Goal: Task Accomplishment & Management: Manage account settings

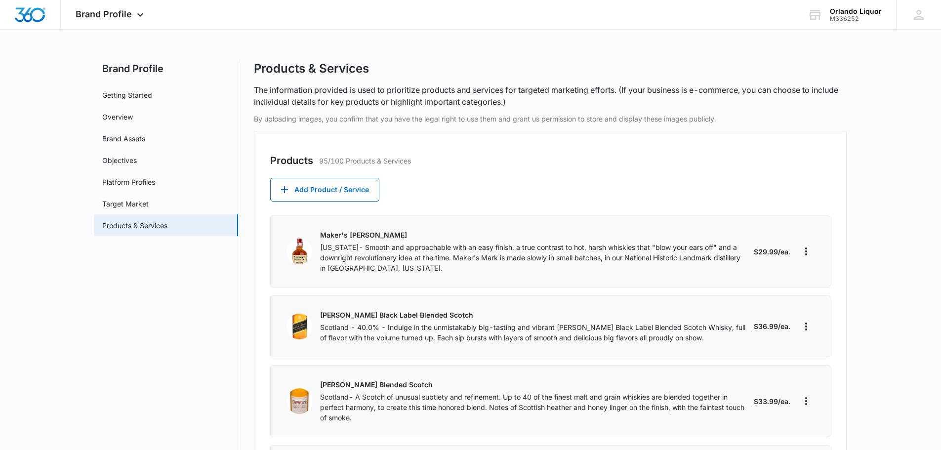
select select "each"
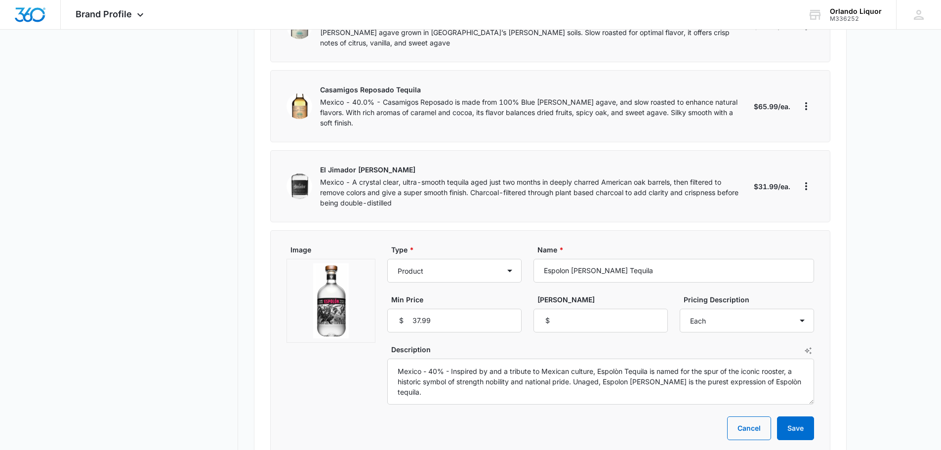
scroll to position [1531, 0]
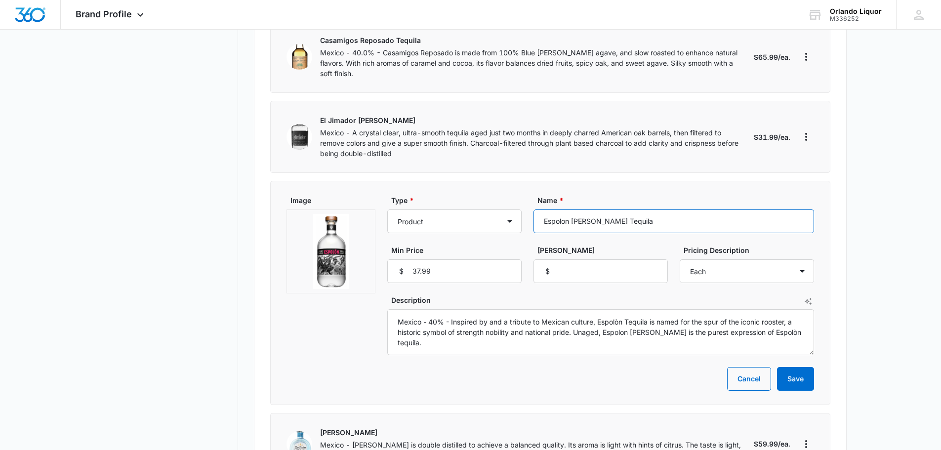
drag, startPoint x: 630, startPoint y: 193, endPoint x: 534, endPoint y: 190, distance: 95.8
click at [533, 209] on input "Espolon [PERSON_NAME] Tequila" at bounding box center [673, 221] width 280 height 24
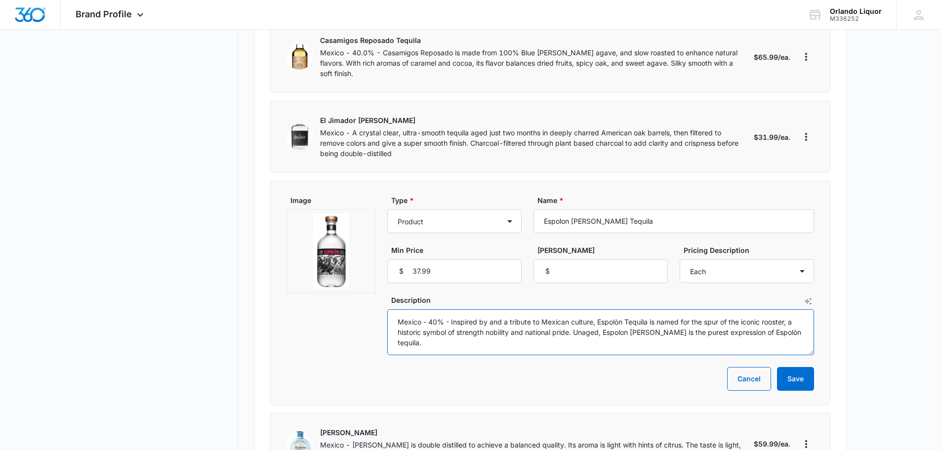
drag, startPoint x: 803, startPoint y: 304, endPoint x: 407, endPoint y: 292, distance: 395.7
click at [384, 291] on div "Image Type * Product Product category Service Service category Name * Espolon […" at bounding box center [549, 275] width 527 height 160
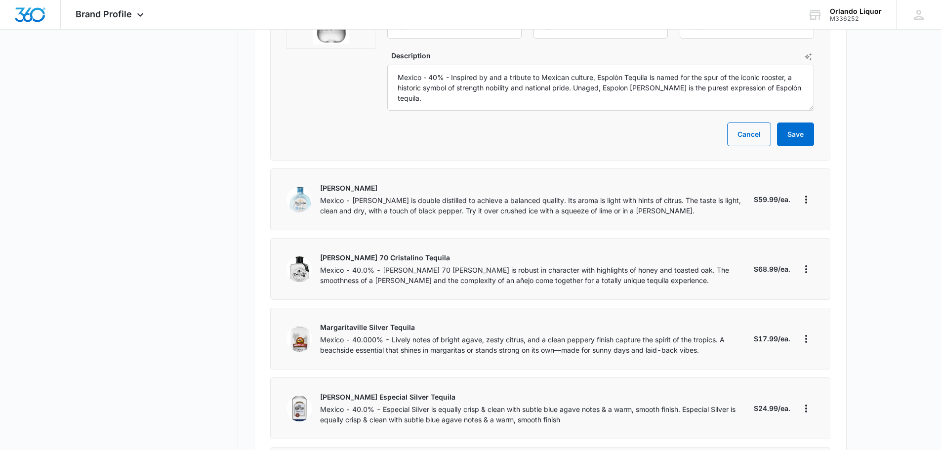
scroll to position [1777, 0]
click at [805, 191] on icon "More" at bounding box center [806, 197] width 12 height 12
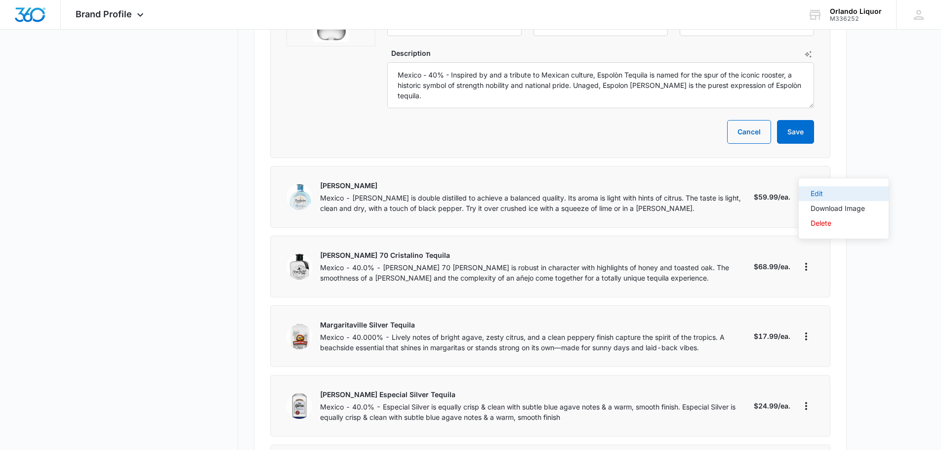
click at [818, 192] on div "Edit" at bounding box center [837, 193] width 54 height 7
select select "each"
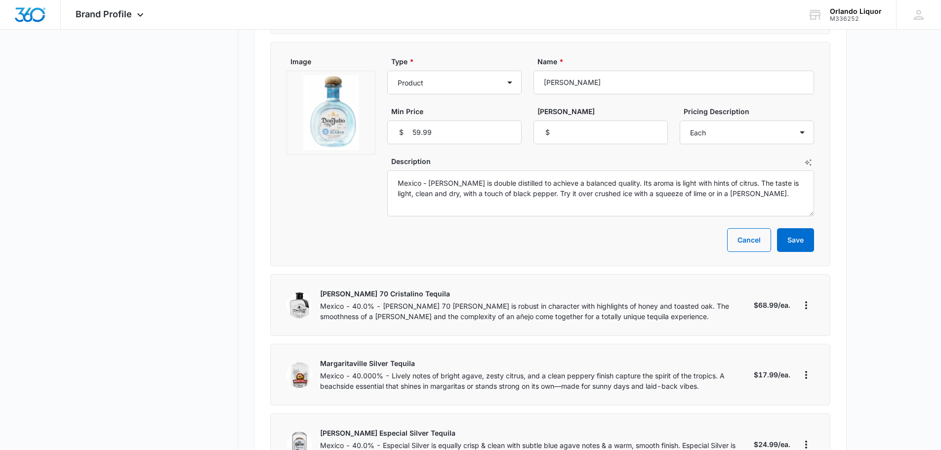
scroll to position [1679, 0]
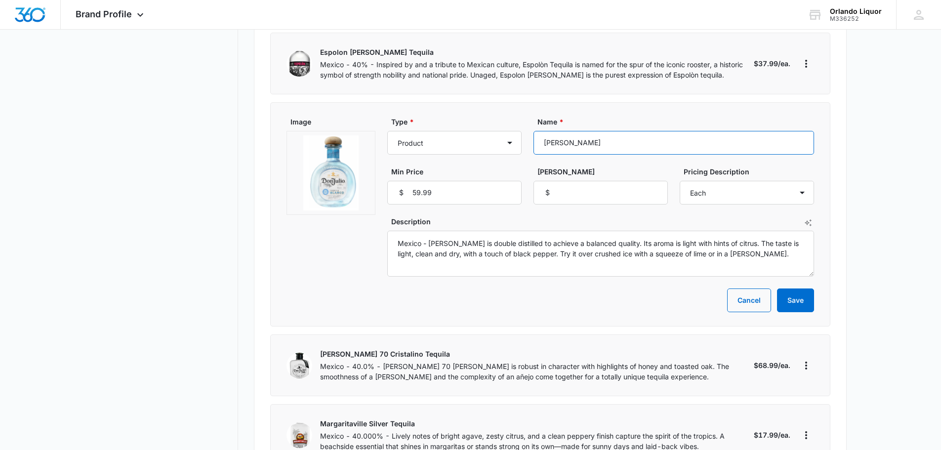
drag, startPoint x: 631, startPoint y: 110, endPoint x: 533, endPoint y: 111, distance: 97.8
click at [533, 117] on div "Type * Product Product category Service Service category Name * [PERSON_NAME] T…" at bounding box center [600, 161] width 427 height 88
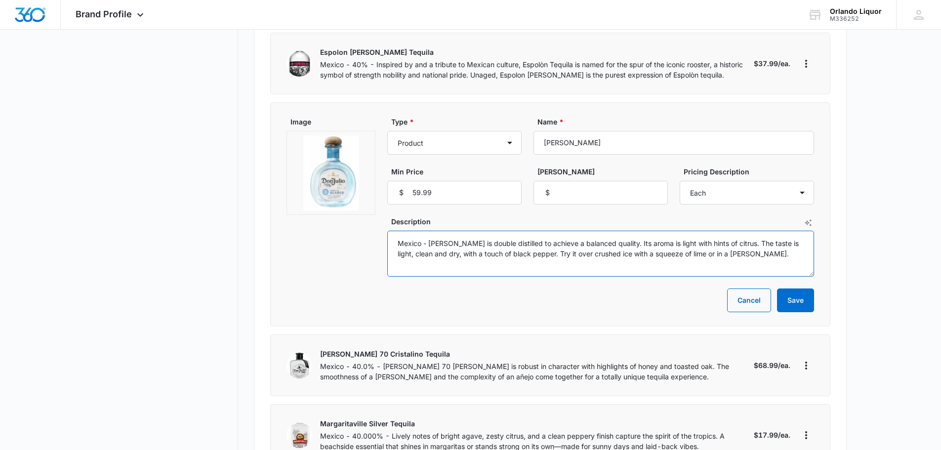
drag, startPoint x: 778, startPoint y: 222, endPoint x: 392, endPoint y: 213, distance: 386.2
click at [392, 231] on textarea "Mexico - [PERSON_NAME] is double distilled to achieve a balanced quality. Its a…" at bounding box center [600, 254] width 427 height 46
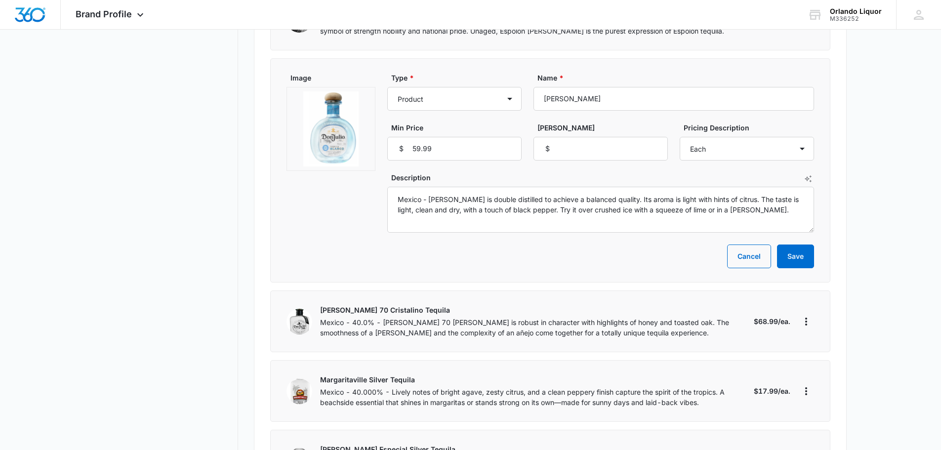
scroll to position [1777, 0]
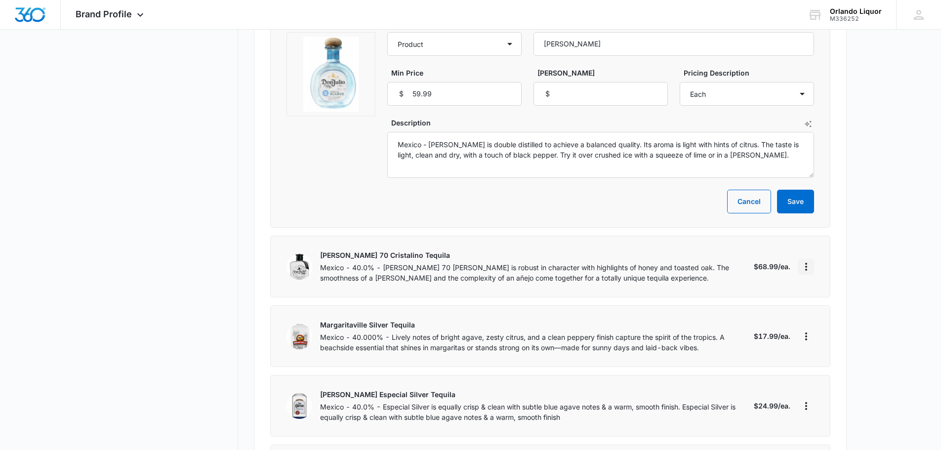
click at [807, 261] on icon "More" at bounding box center [806, 267] width 12 height 12
click at [827, 266] on div "Edit" at bounding box center [837, 263] width 54 height 7
select select "each"
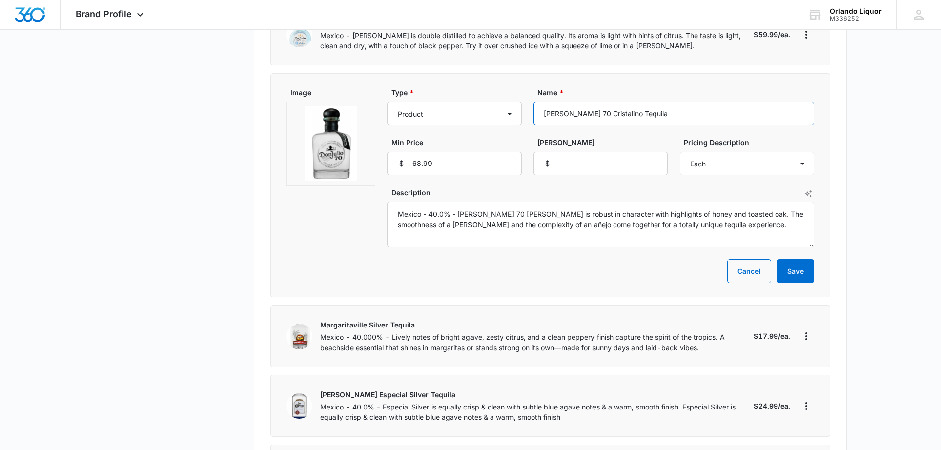
drag, startPoint x: 650, startPoint y: 82, endPoint x: 561, endPoint y: 87, distance: 88.5
click at [515, 87] on div "Type * Product Product category Service Service category Name * [PERSON_NAME] 7…" at bounding box center [600, 131] width 427 height 88
drag, startPoint x: 750, startPoint y: 193, endPoint x: 400, endPoint y: 195, distance: 349.1
click at [322, 163] on div "Image Type * Product Product category Service Service category Name * [PERSON_N…" at bounding box center [549, 167] width 527 height 160
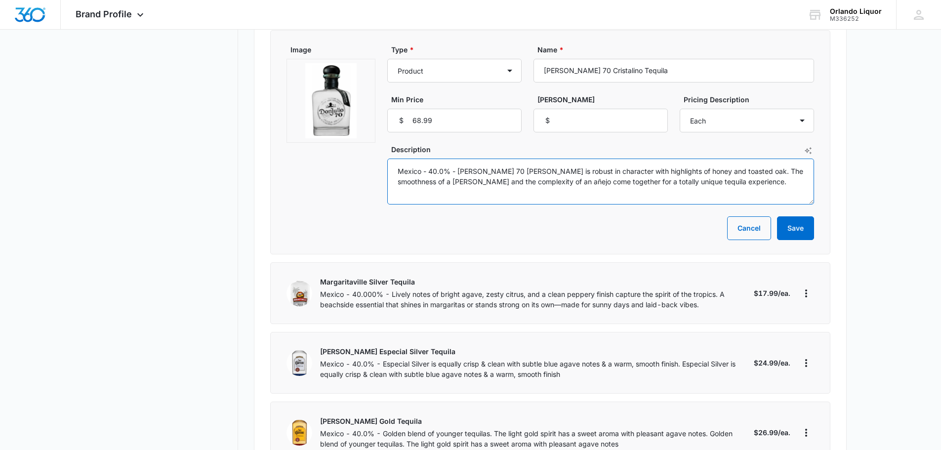
scroll to position [1876, 0]
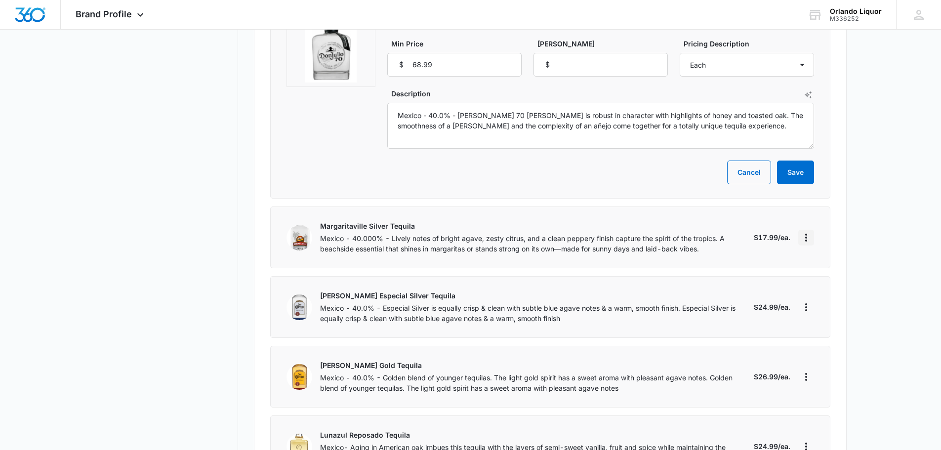
click at [805, 232] on icon "More" at bounding box center [806, 238] width 12 height 12
click at [826, 238] on button "Edit" at bounding box center [843, 234] width 90 height 15
select select "each"
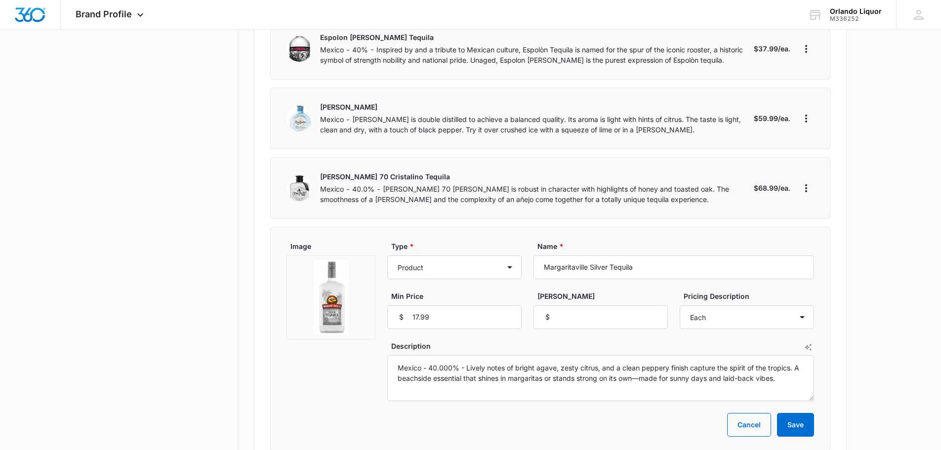
scroll to position [1679, 0]
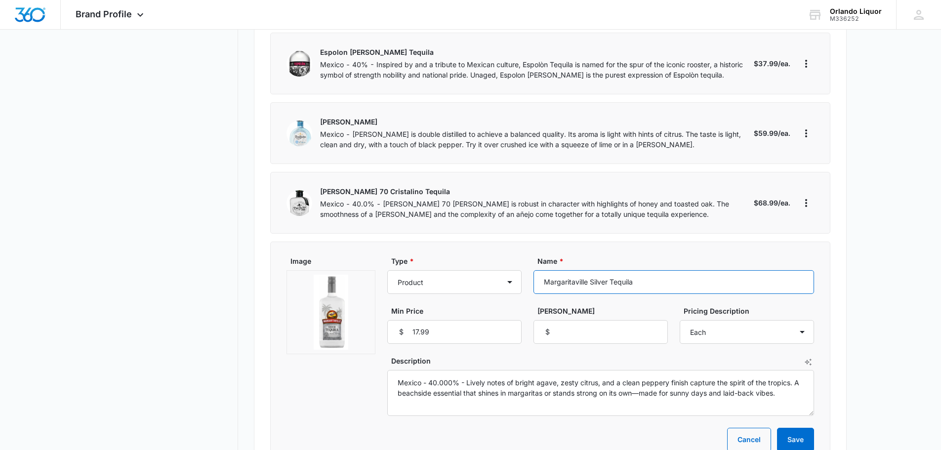
drag, startPoint x: 659, startPoint y: 250, endPoint x: 535, endPoint y: 255, distance: 124.5
click at [534, 270] on input "Margaritaville Silver Tequila" at bounding box center [673, 282] width 280 height 24
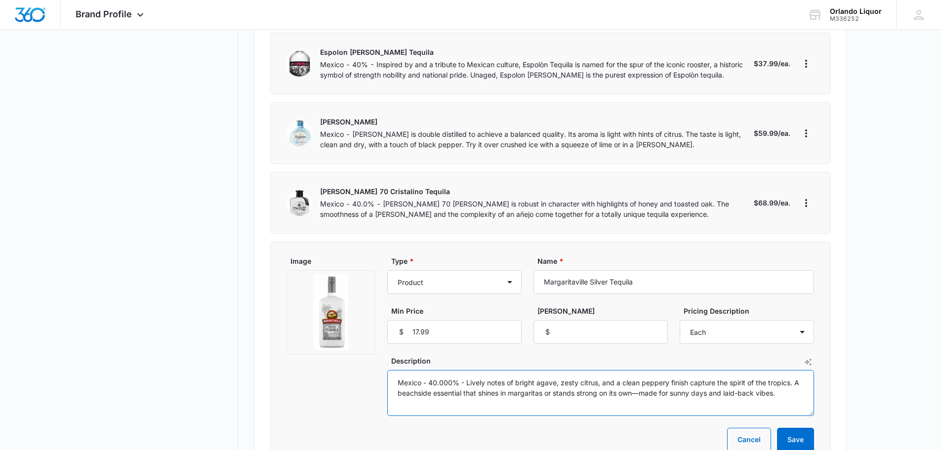
drag, startPoint x: 789, startPoint y: 362, endPoint x: 397, endPoint y: 353, distance: 392.6
click at [397, 370] on textarea "Mexico - 40.000% - Lively notes of bright agave, zesty citrus, and a clean pepp…" at bounding box center [600, 393] width 427 height 46
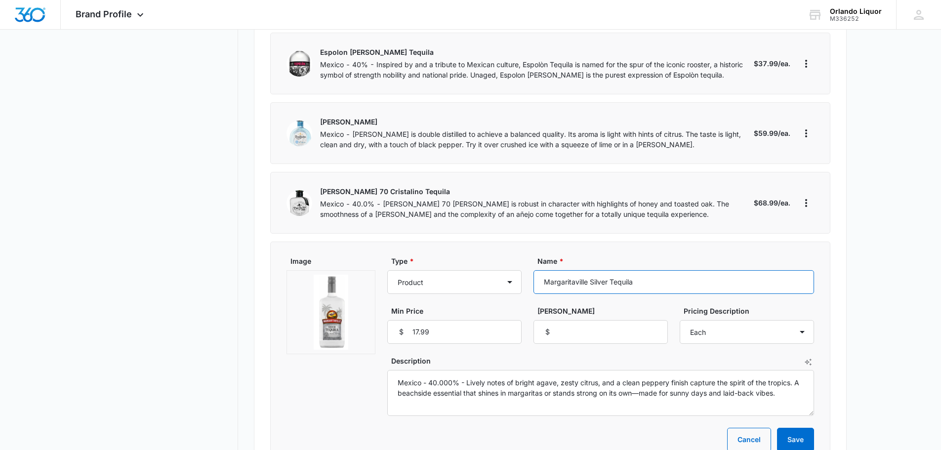
drag, startPoint x: 589, startPoint y: 253, endPoint x: 538, endPoint y: 253, distance: 51.3
click at [538, 270] on input "Margaritaville Silver Tequila" at bounding box center [673, 282] width 280 height 24
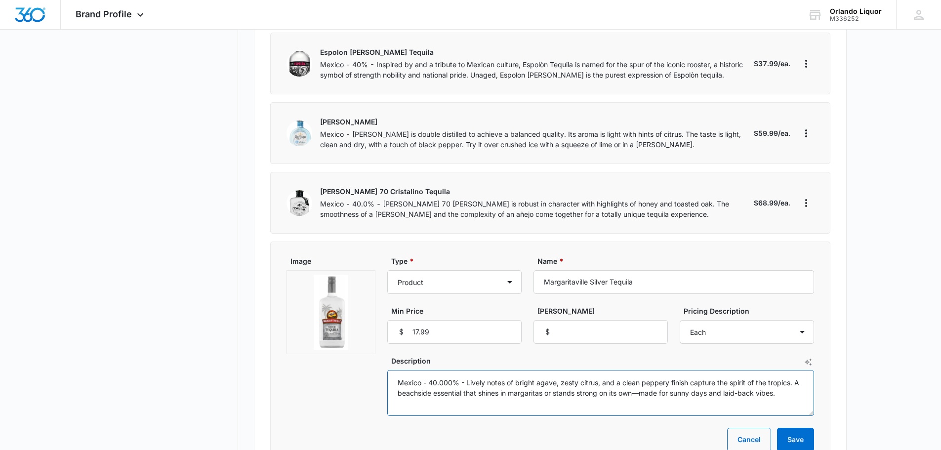
drag, startPoint x: 789, startPoint y: 365, endPoint x: 414, endPoint y: 365, distance: 375.2
click at [336, 347] on div "Image Type * Product Product category Service Service category Name * Margarita…" at bounding box center [549, 336] width 527 height 160
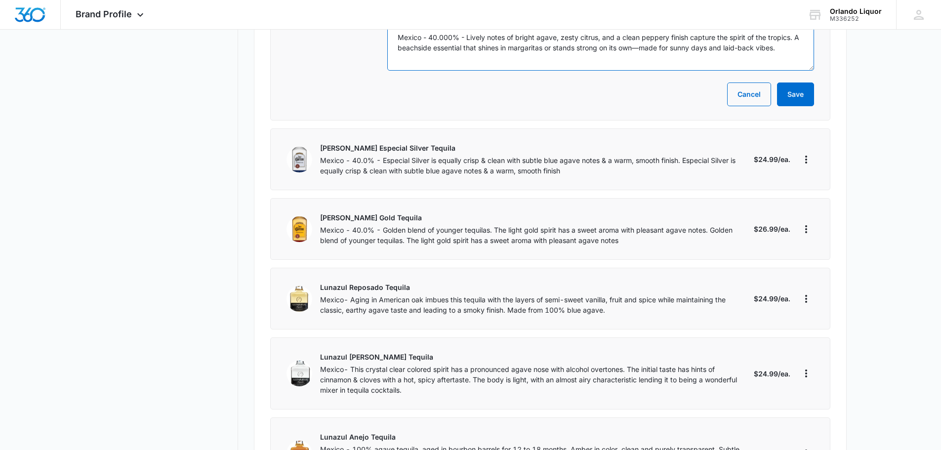
scroll to position [2024, 0]
click at [808, 153] on icon "More" at bounding box center [806, 159] width 12 height 12
click at [824, 151] on button "Edit" at bounding box center [843, 155] width 90 height 15
select select "each"
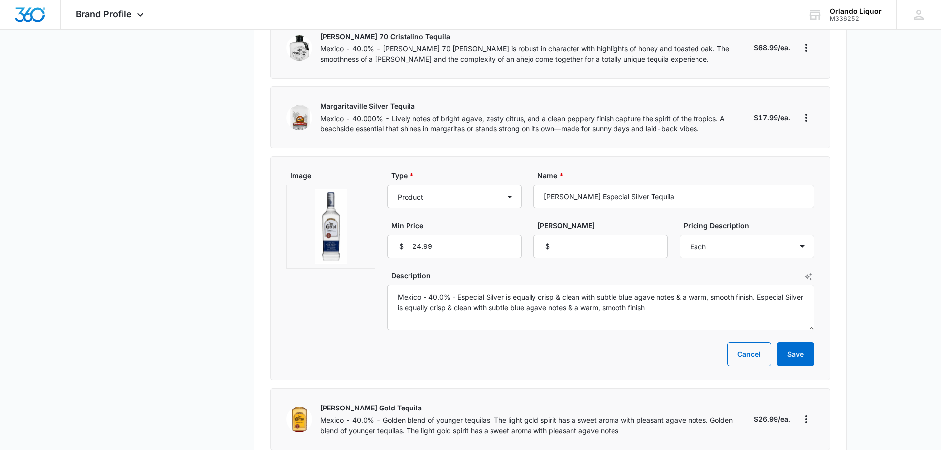
scroll to position [1827, 0]
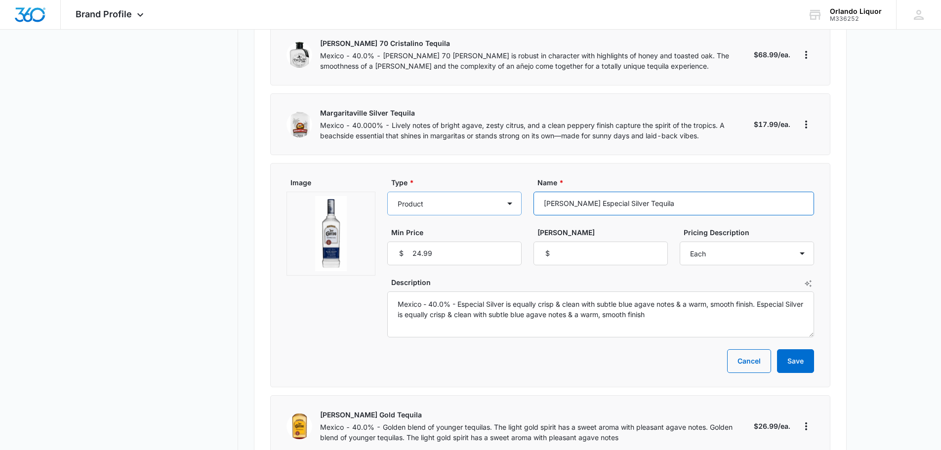
drag, startPoint x: 670, startPoint y: 177, endPoint x: 503, endPoint y: 175, distance: 167.4
click at [503, 177] on div "Type * Product Product category Service Service category Name * [PERSON_NAME] E…" at bounding box center [600, 221] width 427 height 88
drag, startPoint x: 653, startPoint y: 283, endPoint x: 386, endPoint y: 267, distance: 267.6
click at [384, 267] on div "Image Type * Product Product category Service Service category Name * [PERSON_N…" at bounding box center [549, 257] width 527 height 160
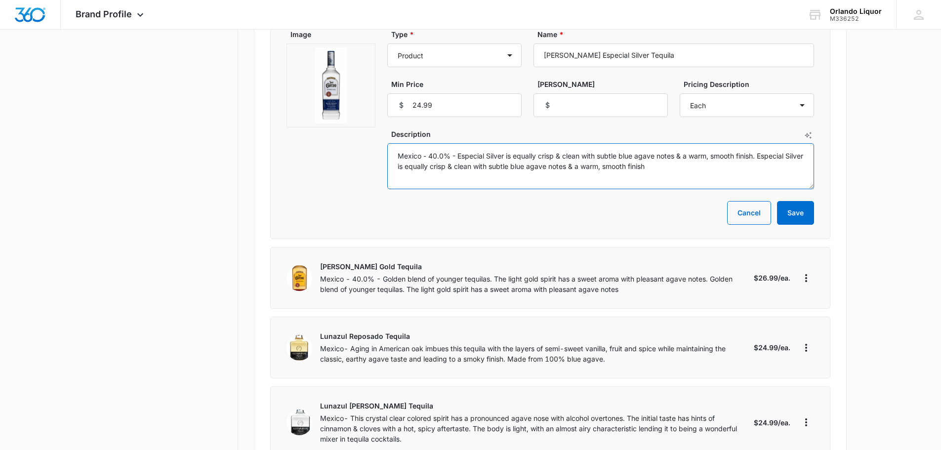
scroll to position [2024, 0]
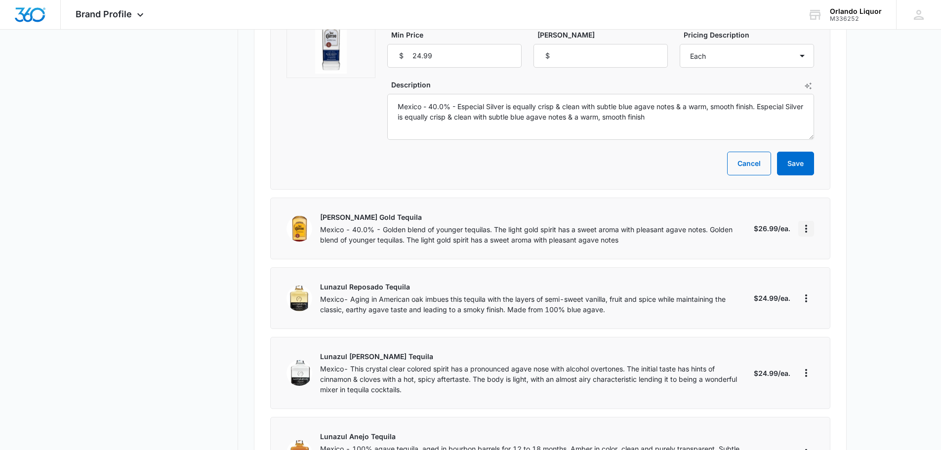
click at [807, 223] on icon "More" at bounding box center [806, 229] width 12 height 12
click at [827, 223] on div "Edit" at bounding box center [837, 225] width 54 height 7
select select "each"
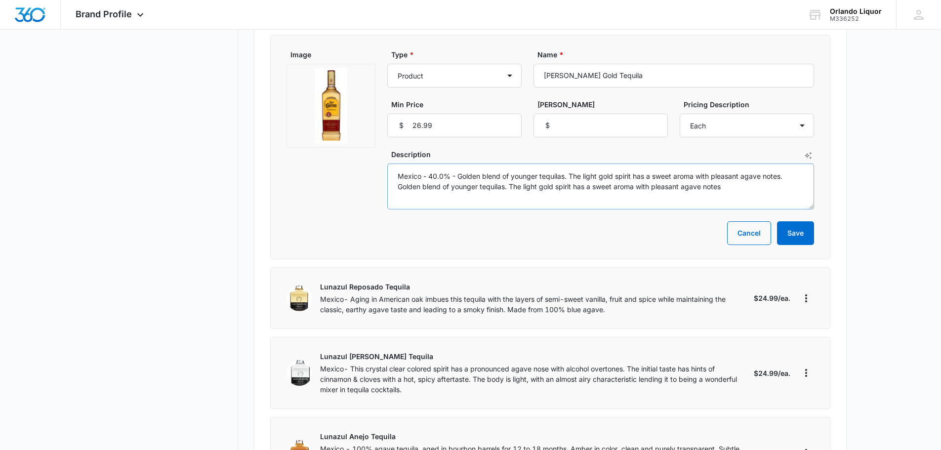
scroll to position [1926, 0]
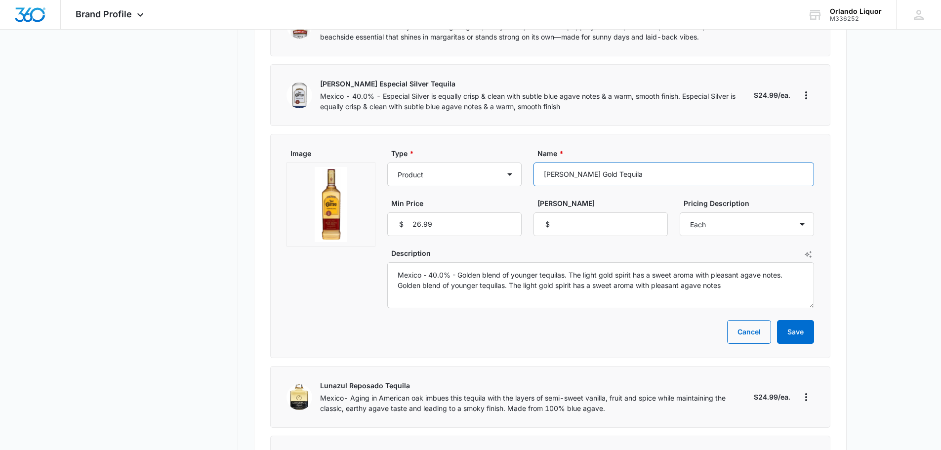
drag, startPoint x: 638, startPoint y: 141, endPoint x: 539, endPoint y: 145, distance: 99.3
click at [539, 162] on input "[PERSON_NAME] Gold Tequila" at bounding box center [673, 174] width 280 height 24
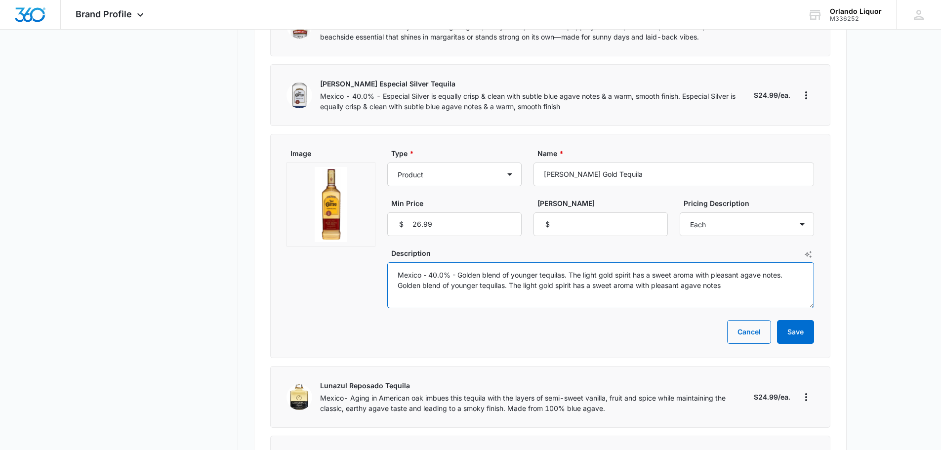
drag, startPoint x: 735, startPoint y: 258, endPoint x: 441, endPoint y: 260, distance: 293.3
click at [391, 262] on textarea "Mexico - 40.0% - Golden blend of younger tequilas. The light gold spirit has a …" at bounding box center [600, 285] width 427 height 46
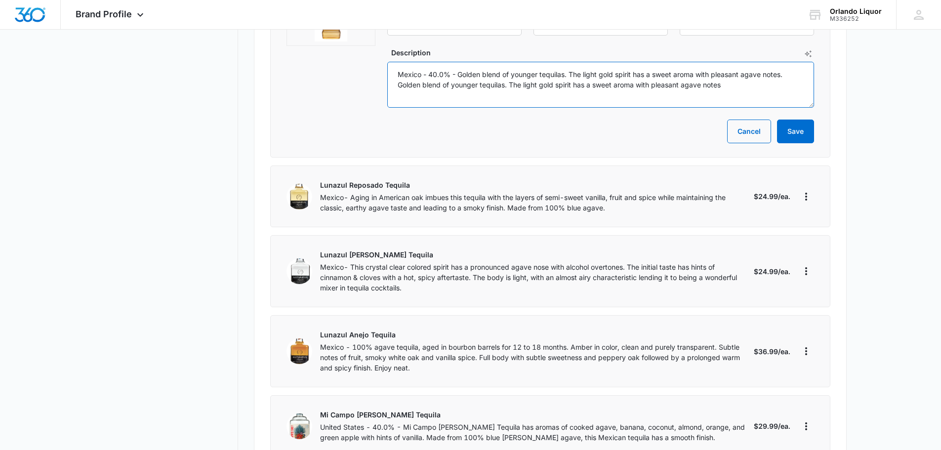
scroll to position [2172, 0]
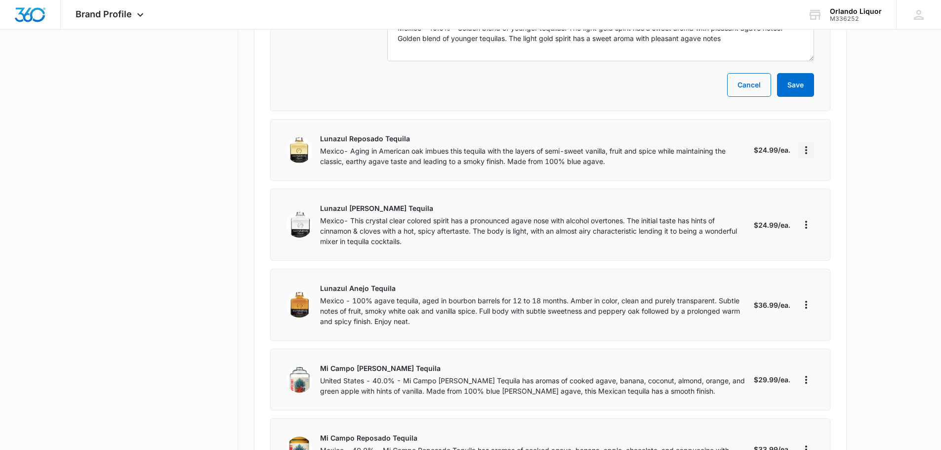
click at [805, 144] on icon "More" at bounding box center [806, 150] width 12 height 12
click at [828, 142] on button "Edit" at bounding box center [843, 146] width 90 height 15
select select "each"
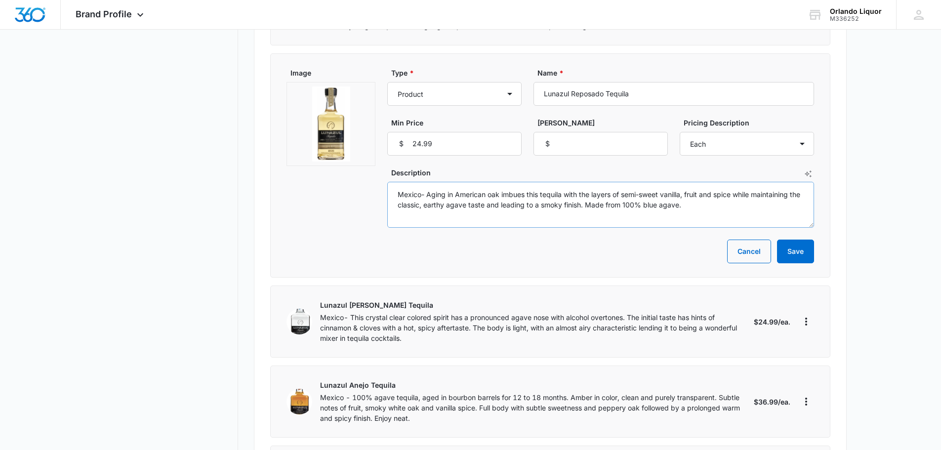
scroll to position [2074, 0]
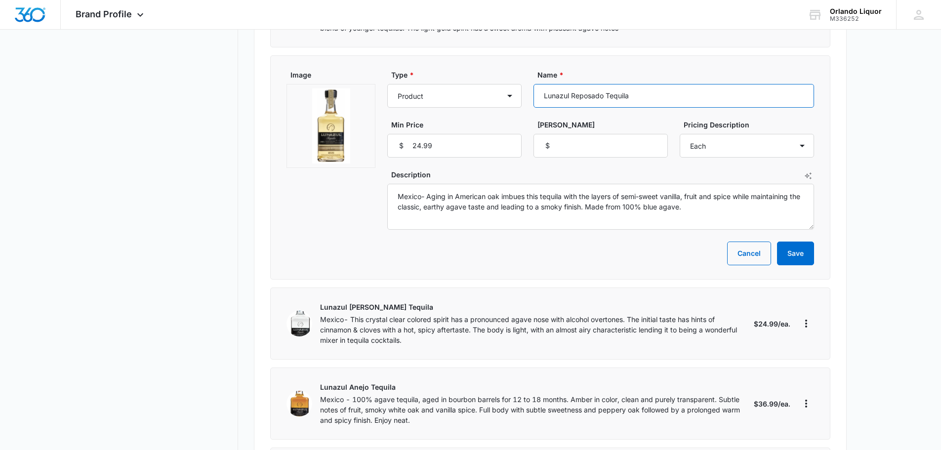
drag, startPoint x: 663, startPoint y: 64, endPoint x: 552, endPoint y: 64, distance: 110.6
click at [518, 70] on div "Type * Product Product category Service Service category Name * Lunazul Reposad…" at bounding box center [600, 114] width 427 height 88
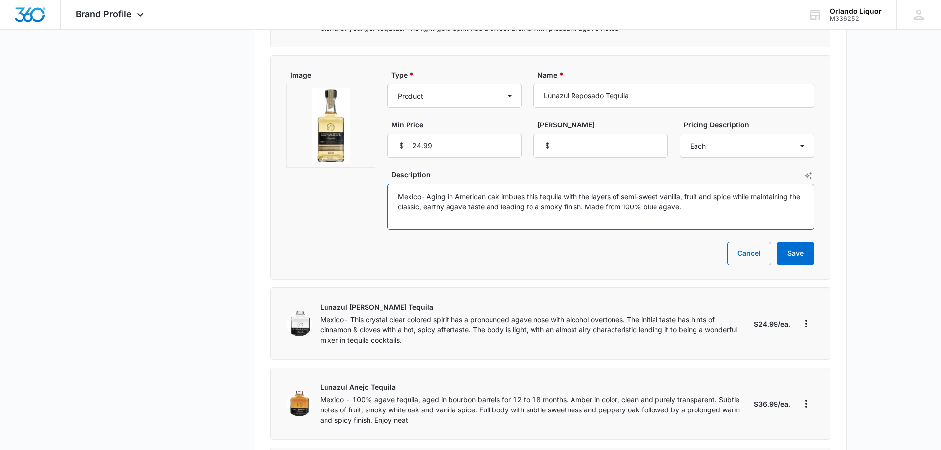
drag, startPoint x: 702, startPoint y: 180, endPoint x: 405, endPoint y: 168, distance: 297.0
click at [378, 163] on div "Image Type * Product Product category Service Service category Name * Lunazul R…" at bounding box center [549, 150] width 527 height 160
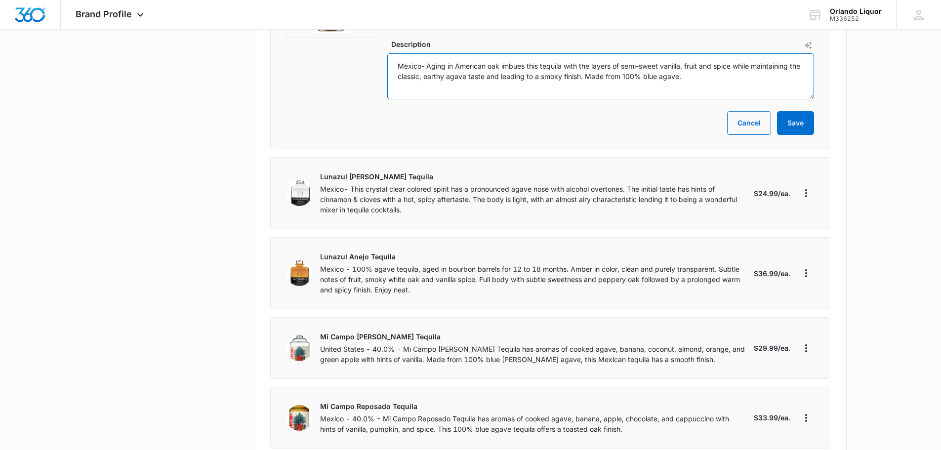
scroll to position [2222, 0]
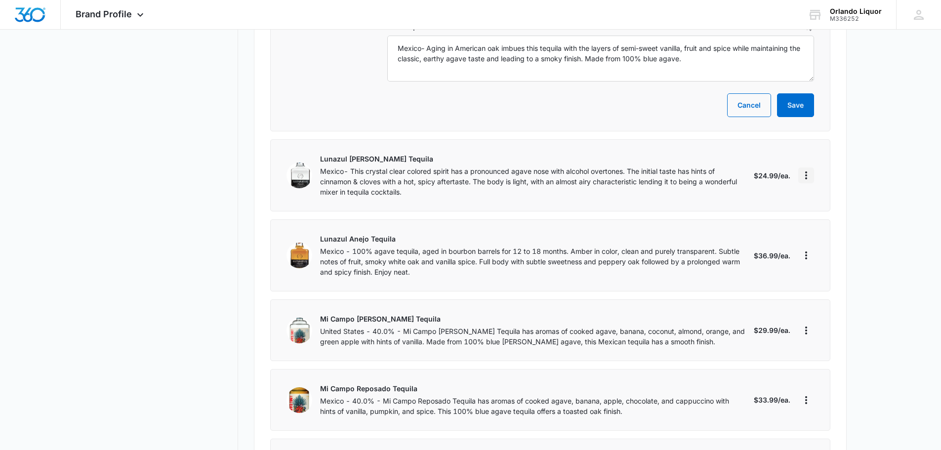
click at [807, 169] on icon "More" at bounding box center [806, 175] width 12 height 12
click at [826, 167] on button "Edit" at bounding box center [843, 171] width 90 height 15
select select "each"
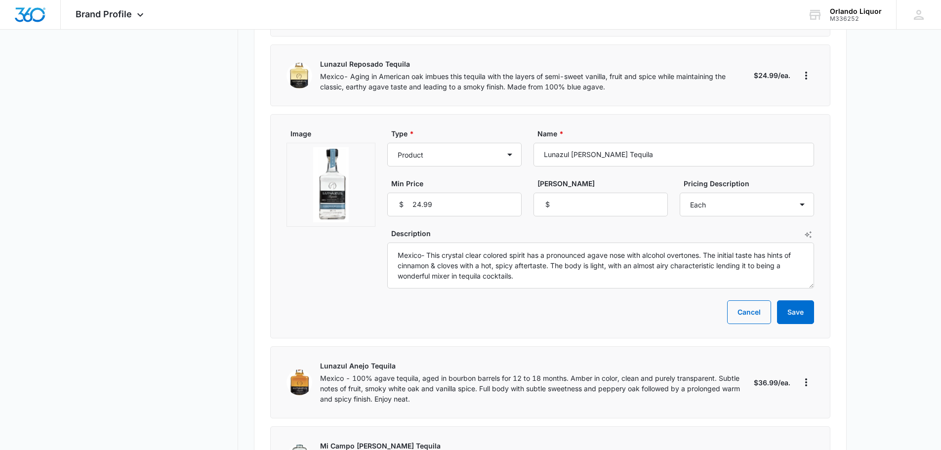
scroll to position [2074, 0]
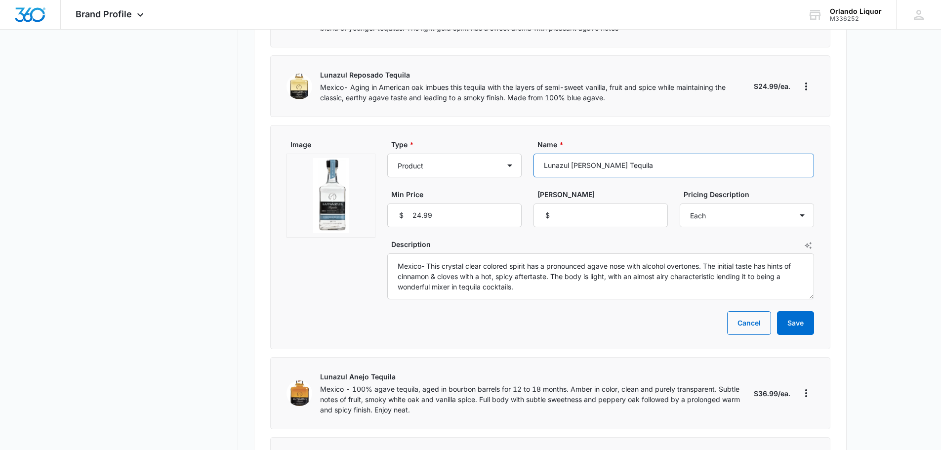
drag, startPoint x: 635, startPoint y: 137, endPoint x: 551, endPoint y: 133, distance: 84.5
click at [537, 154] on input "Lunazul [PERSON_NAME] Tequila" at bounding box center [673, 166] width 280 height 24
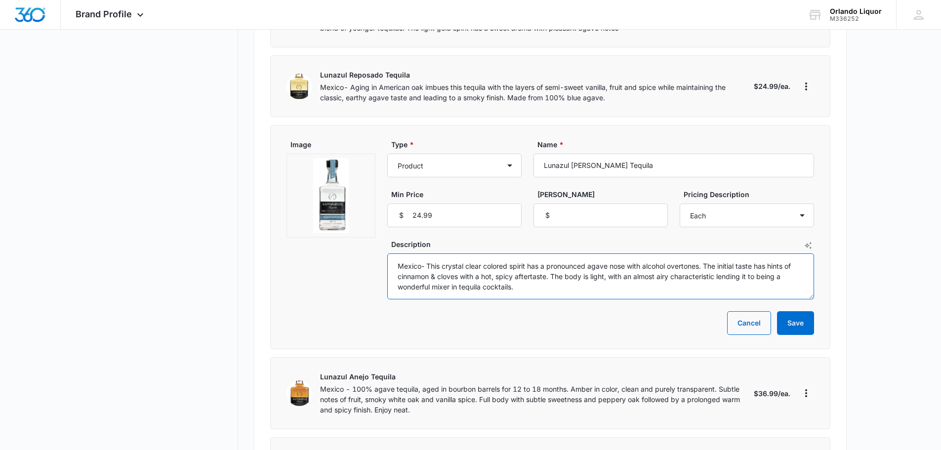
drag, startPoint x: 470, startPoint y: 258, endPoint x: 387, endPoint y: 232, distance: 87.3
click at [387, 232] on div "Image Type * Product Product category Service Service category Name * Lunazul […" at bounding box center [549, 219] width 527 height 160
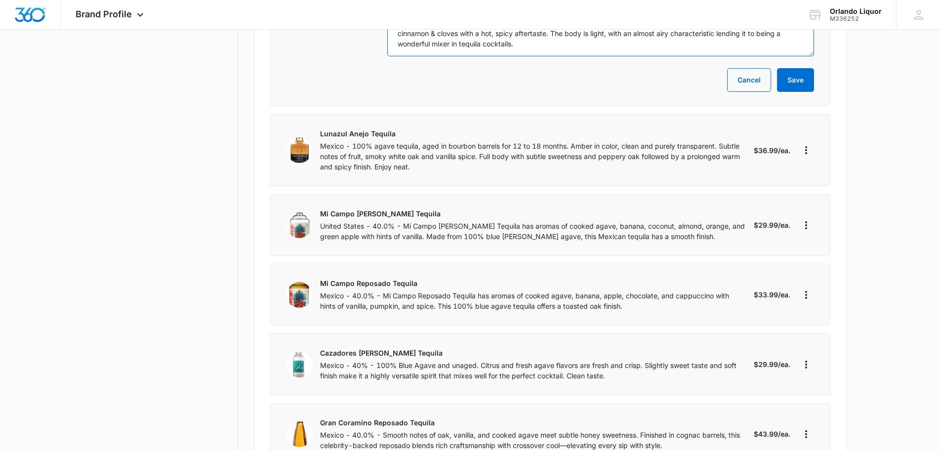
scroll to position [2321, 0]
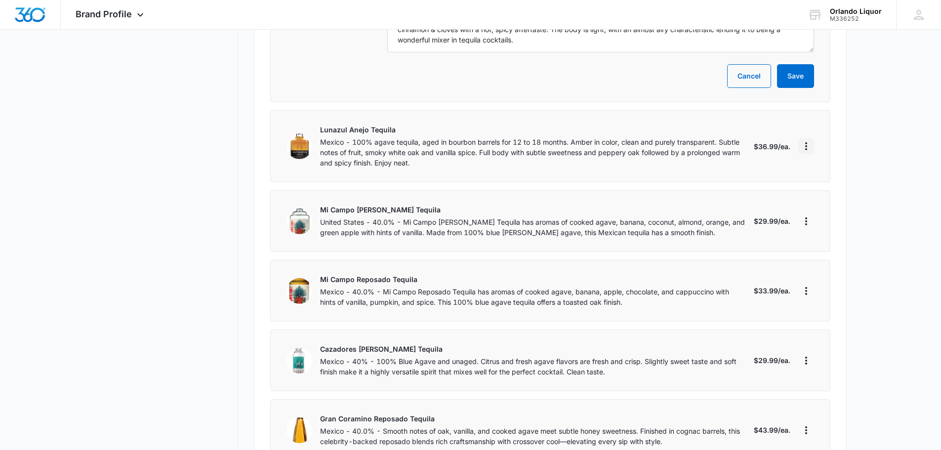
click at [805, 142] on icon "More" at bounding box center [806, 146] width 2 height 8
click at [811, 140] on div "Edit" at bounding box center [837, 142] width 54 height 7
select select "each"
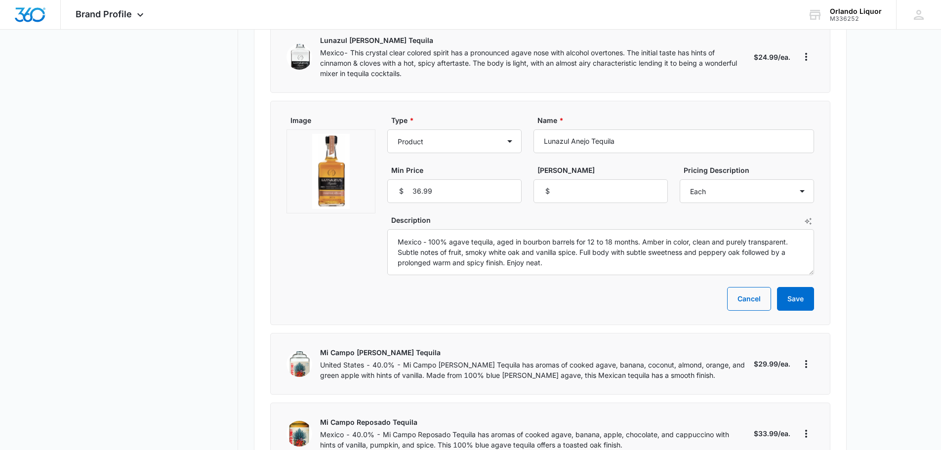
scroll to position [2172, 0]
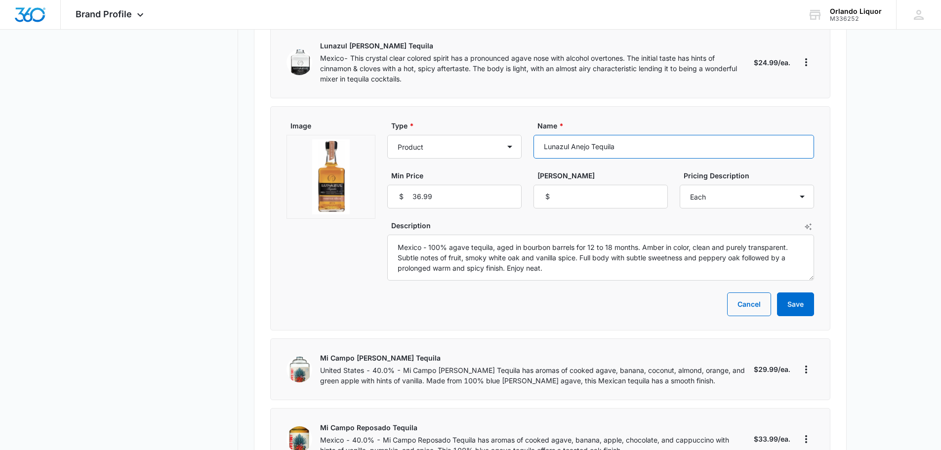
drag, startPoint x: 622, startPoint y: 116, endPoint x: 563, endPoint y: 119, distance: 58.9
click at [522, 120] on div "Type * Product Product category Service Service category Name * Lunazul Anejo T…" at bounding box center [600, 164] width 427 height 88
drag, startPoint x: 552, startPoint y: 239, endPoint x: 371, endPoint y: 208, distance: 182.8
click at [371, 208] on div "Image Type * Product Product category Service Service category Name * Lunazul A…" at bounding box center [549, 200] width 527 height 160
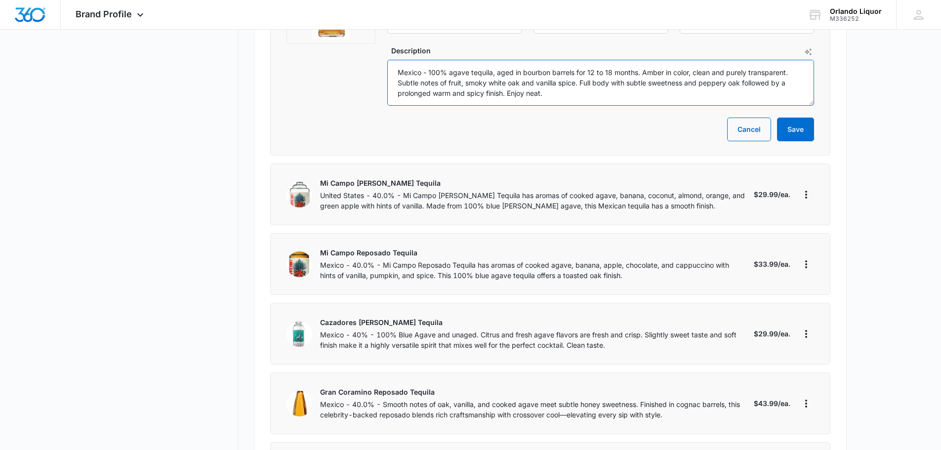
scroll to position [2419, 0]
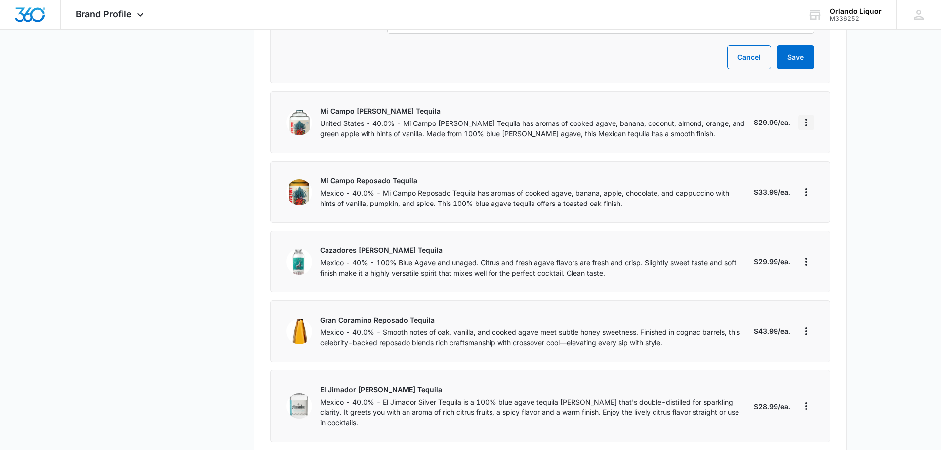
click at [806, 118] on icon "More" at bounding box center [806, 122] width 2 height 8
click at [815, 121] on div "Edit" at bounding box center [837, 119] width 54 height 7
select select "each"
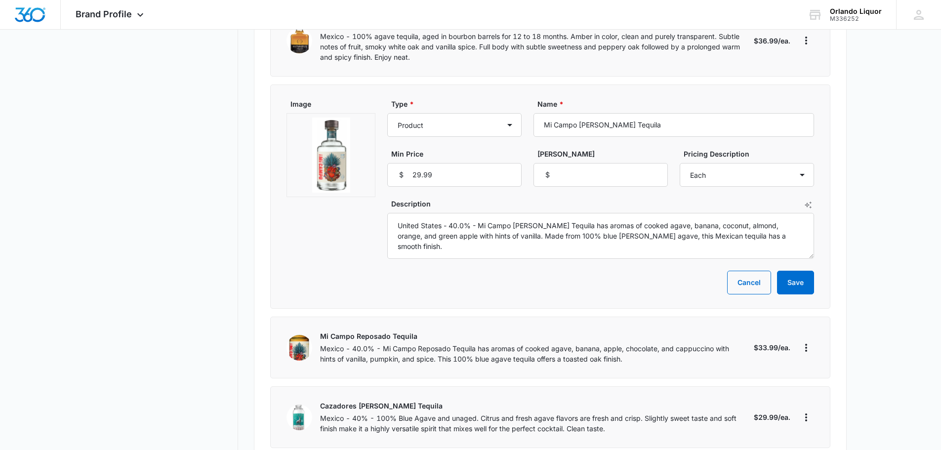
scroll to position [2271, 0]
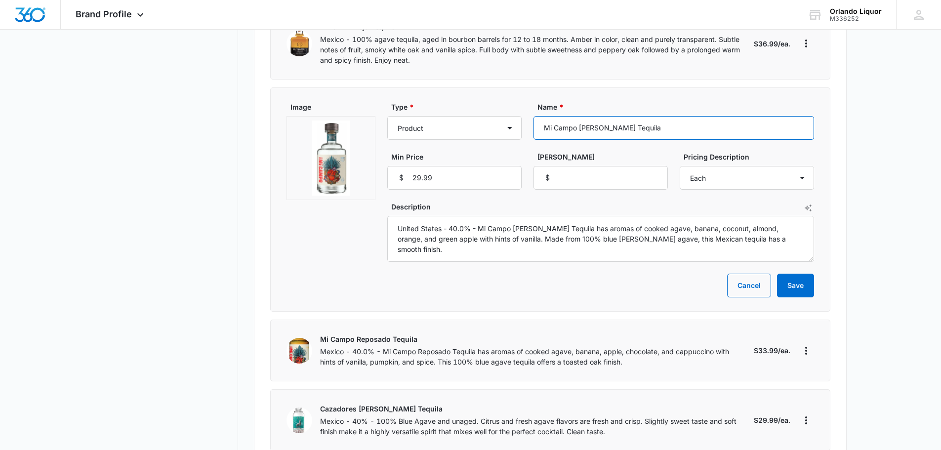
drag, startPoint x: 637, startPoint y: 96, endPoint x: 528, endPoint y: 95, distance: 109.6
click at [528, 102] on div "Type * Product Product category Service Service category Name * Mi Campo [PERSO…" at bounding box center [600, 146] width 427 height 88
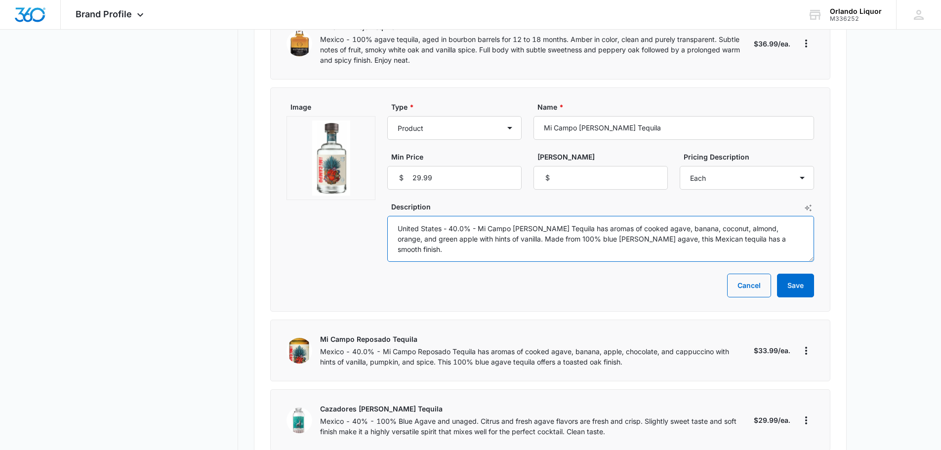
drag, startPoint x: 764, startPoint y: 210, endPoint x: 390, endPoint y: 197, distance: 374.0
click at [390, 216] on textarea "United States - 40.0% - Mi Campo [PERSON_NAME] Tequila has aromas of cooked aga…" at bounding box center [600, 239] width 427 height 46
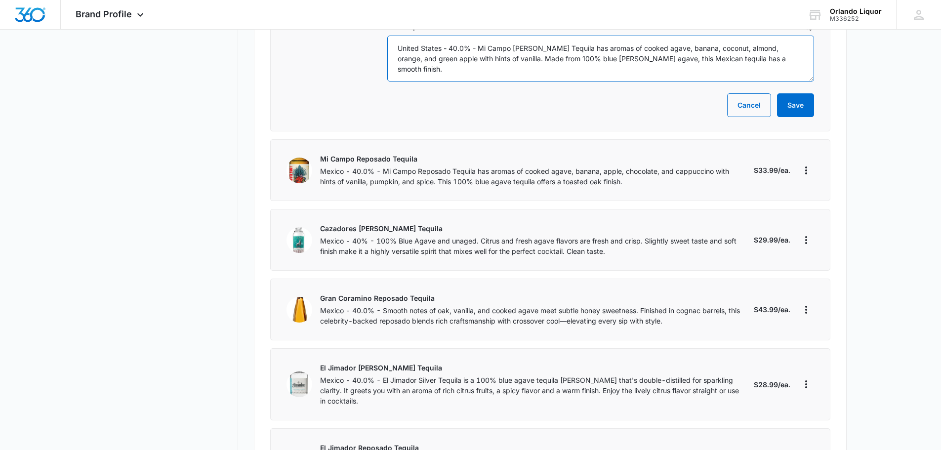
scroll to position [2469, 0]
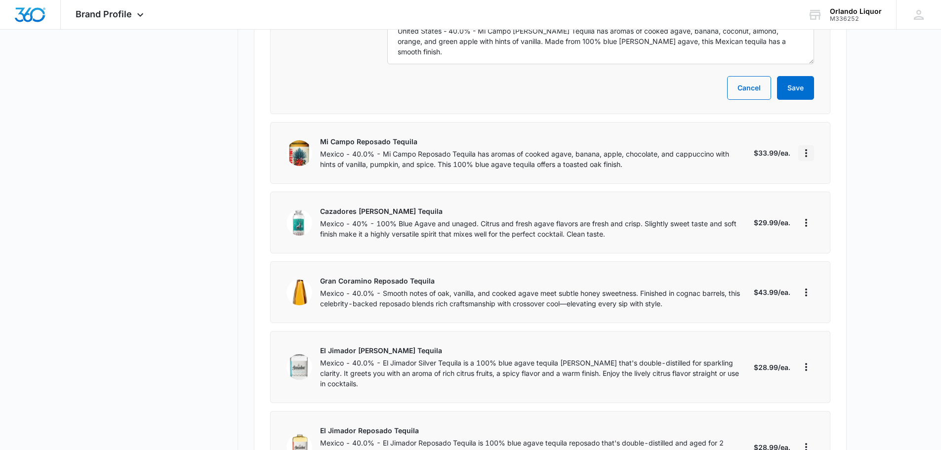
click at [806, 147] on icon "More" at bounding box center [806, 153] width 12 height 12
click at [824, 149] on div "Edit" at bounding box center [837, 149] width 54 height 7
select select "each"
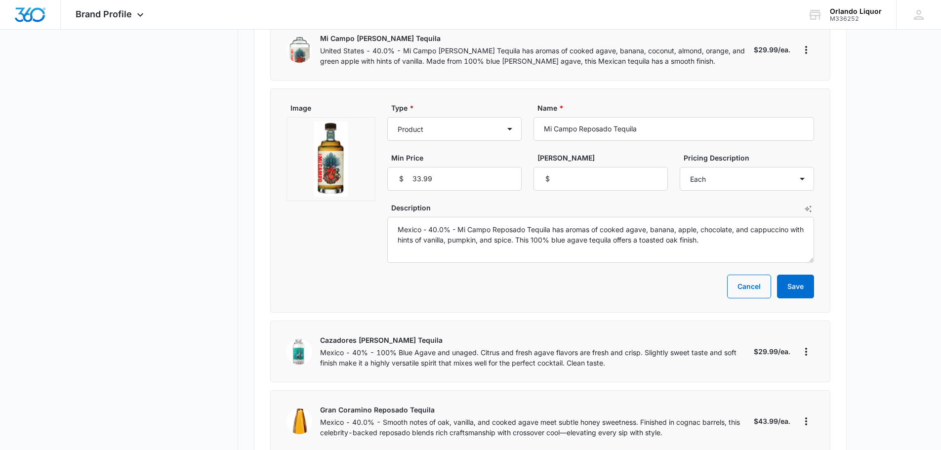
scroll to position [2321, 0]
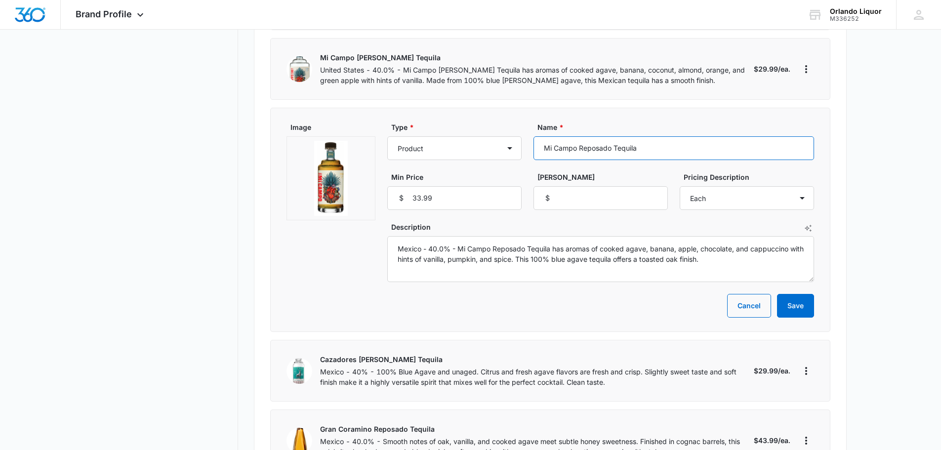
drag, startPoint x: 643, startPoint y: 120, endPoint x: 538, endPoint y: 119, distance: 105.7
click at [538, 136] on input "Mi Campo Reposado Tequila" at bounding box center [673, 148] width 280 height 24
drag, startPoint x: 716, startPoint y: 235, endPoint x: 419, endPoint y: 219, distance: 297.7
click at [394, 236] on textarea "Mexico - 40.0% - Mi Campo Reposado Tequila has aromas of cooked agave, banana, …" at bounding box center [600, 259] width 427 height 46
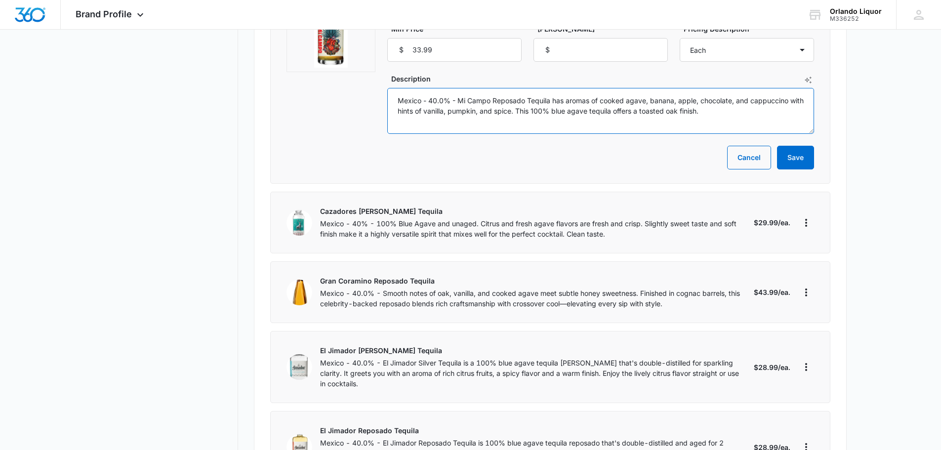
scroll to position [2567, 0]
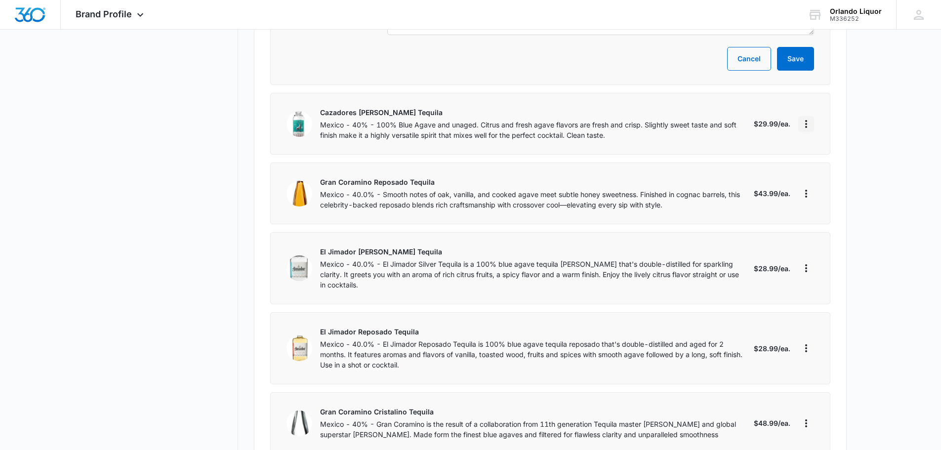
click at [805, 118] on icon "More" at bounding box center [806, 124] width 12 height 12
click at [822, 116] on button "Edit" at bounding box center [843, 120] width 90 height 15
select select "each"
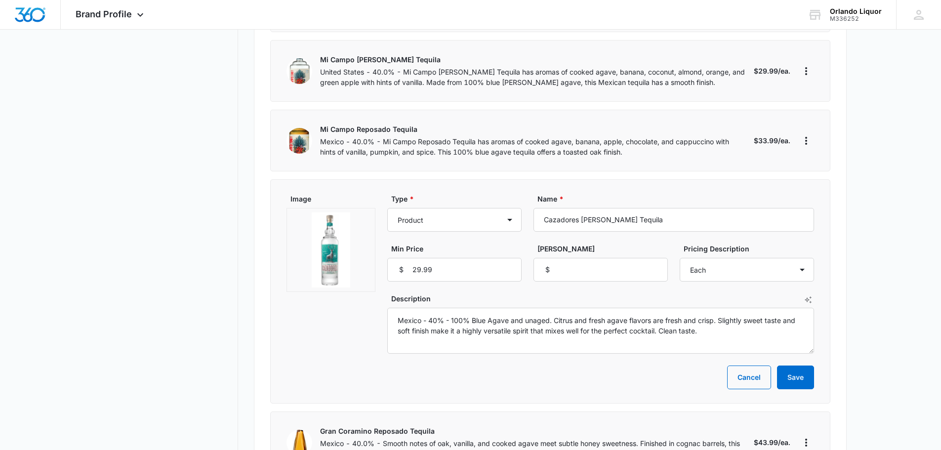
scroll to position [2271, 0]
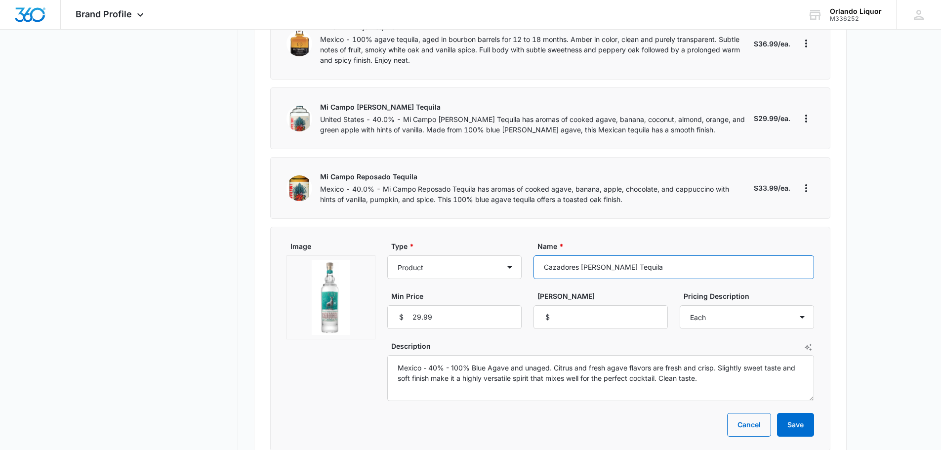
drag, startPoint x: 632, startPoint y: 236, endPoint x: 555, endPoint y: 232, distance: 76.6
click at [533, 255] on input "Cazadores [PERSON_NAME] Tequila" at bounding box center [673, 267] width 280 height 24
drag, startPoint x: 712, startPoint y: 351, endPoint x: 395, endPoint y: 333, distance: 318.0
click at [395, 355] on textarea "Mexico - 40% - 100% Blue Agave and unaged. Citrus and fresh agave flavors are f…" at bounding box center [600, 378] width 427 height 46
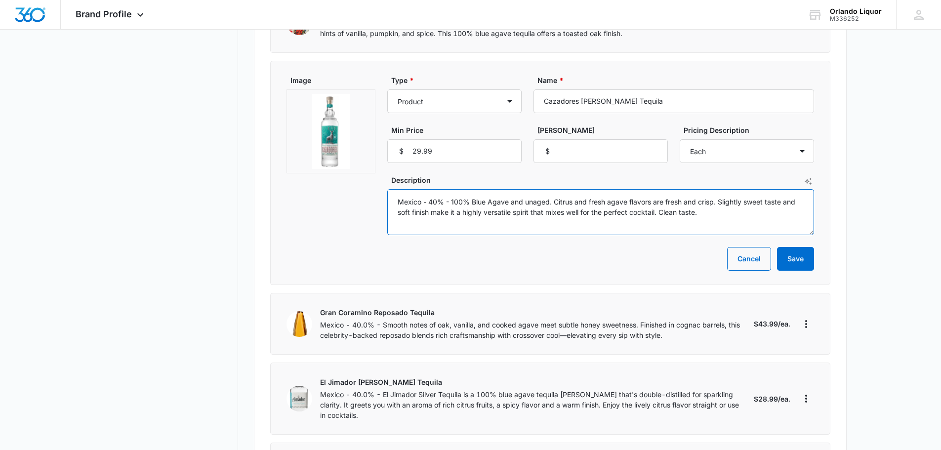
scroll to position [2469, 0]
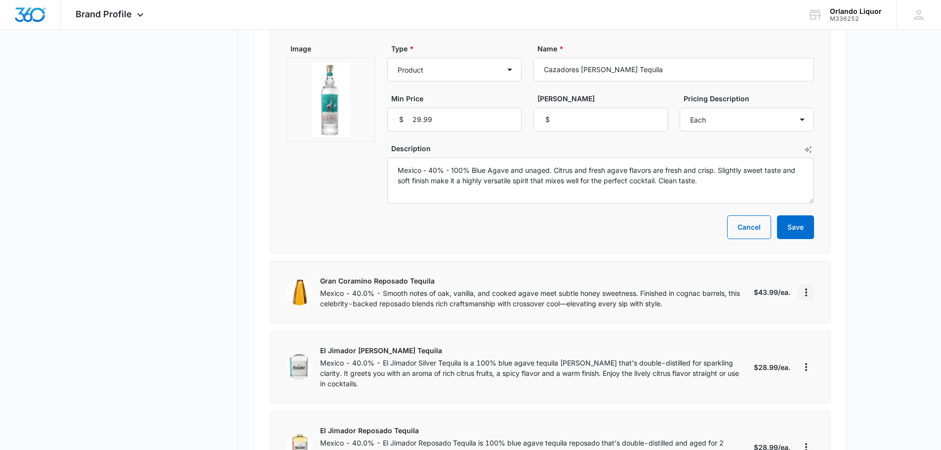
click at [807, 286] on icon "More" at bounding box center [806, 292] width 12 height 12
click at [819, 283] on button "Edit" at bounding box center [843, 288] width 90 height 15
select select "each"
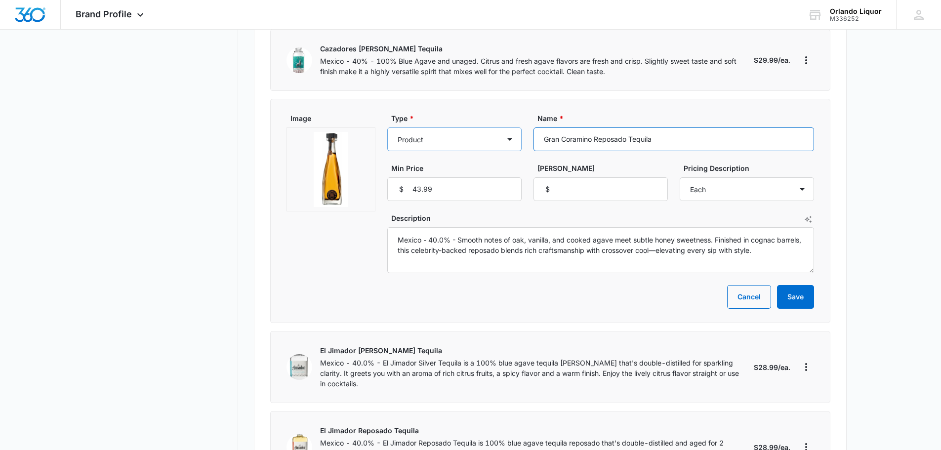
drag, startPoint x: 666, startPoint y: 109, endPoint x: 556, endPoint y: 120, distance: 110.2
click at [517, 115] on div "Type * Product Product category Service Service category Name * Gran Coramino R…" at bounding box center [600, 157] width 427 height 88
drag, startPoint x: 786, startPoint y: 223, endPoint x: 405, endPoint y: 208, distance: 381.0
click at [387, 227] on textarea "Mexico - 40.0% - Smooth notes of oak, vanilla, and cooked agave meet subtle hon…" at bounding box center [600, 250] width 427 height 46
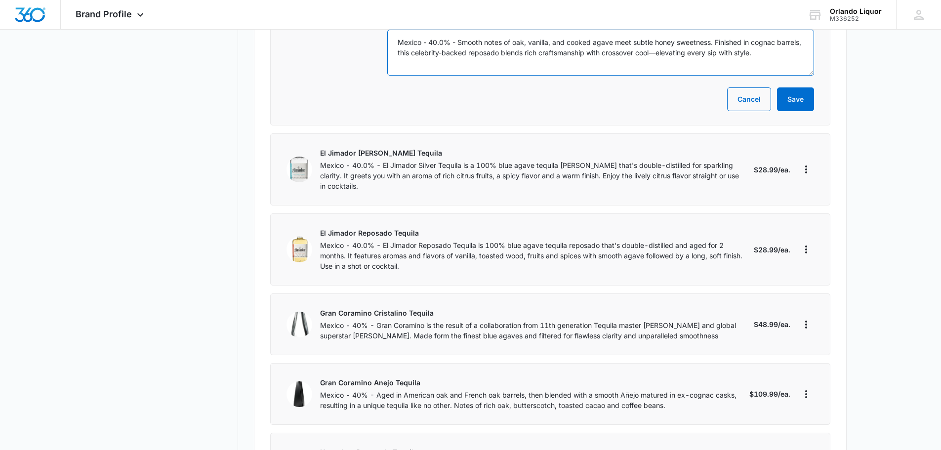
scroll to position [2716, 0]
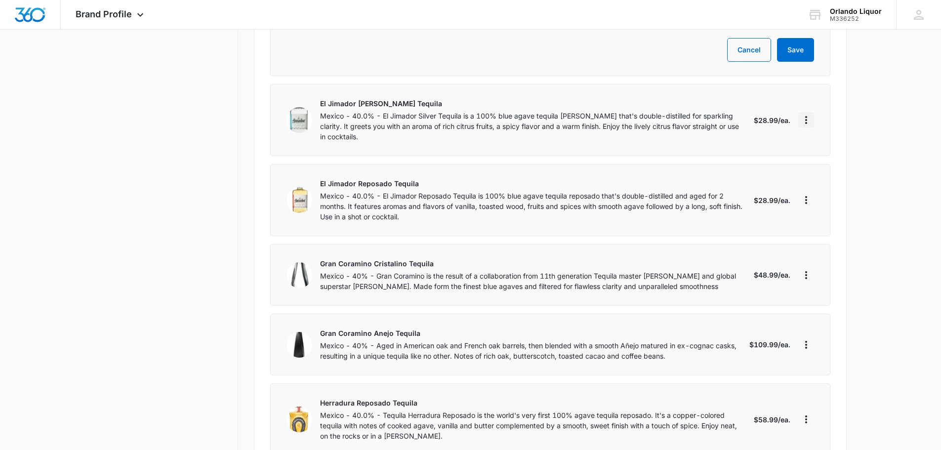
click at [806, 116] on icon "More" at bounding box center [806, 120] width 2 height 8
click at [814, 118] on div "Edit" at bounding box center [837, 116] width 54 height 7
select select "each"
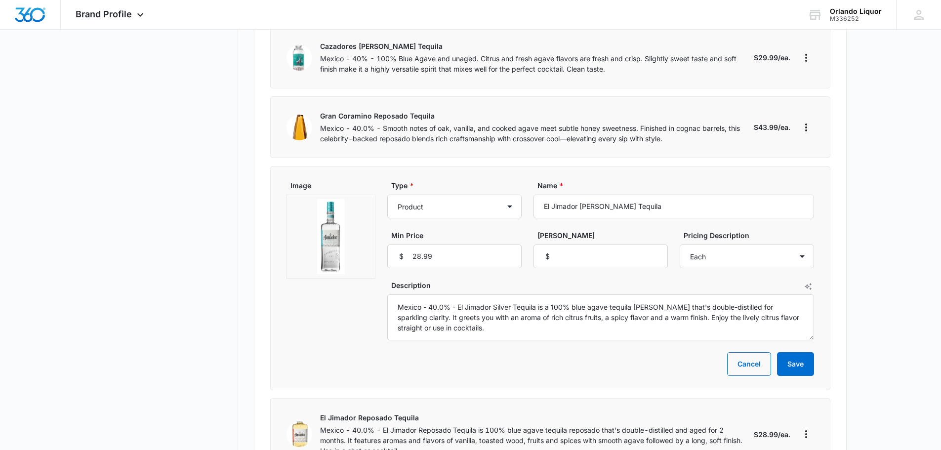
scroll to position [2469, 0]
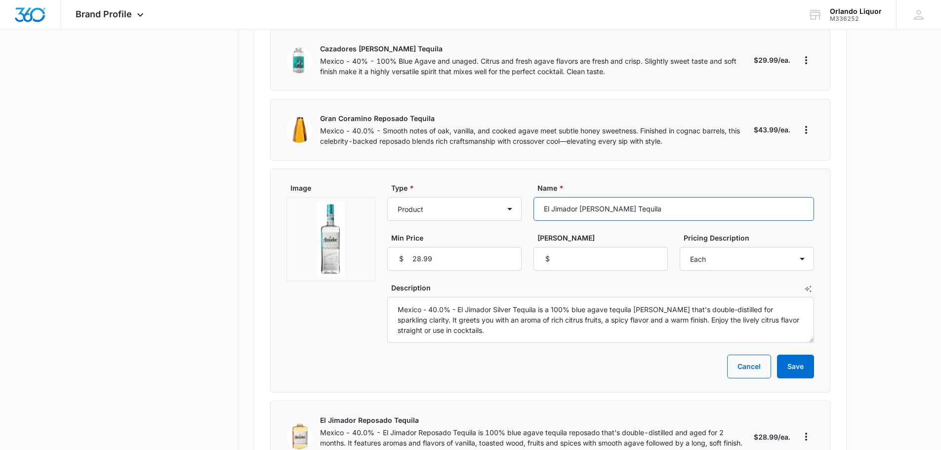
drag, startPoint x: 640, startPoint y: 172, endPoint x: 556, endPoint y: 182, distance: 84.5
click at [535, 197] on input "El Jimador [PERSON_NAME] Tequila" at bounding box center [673, 209] width 280 height 24
drag, startPoint x: 441, startPoint y: 296, endPoint x: 398, endPoint y: 280, distance: 46.4
click at [398, 297] on textarea "Mexico - 40.0% - El Jimador Silver Tequila is a 100% blue agave tequila [PERSON…" at bounding box center [600, 320] width 427 height 46
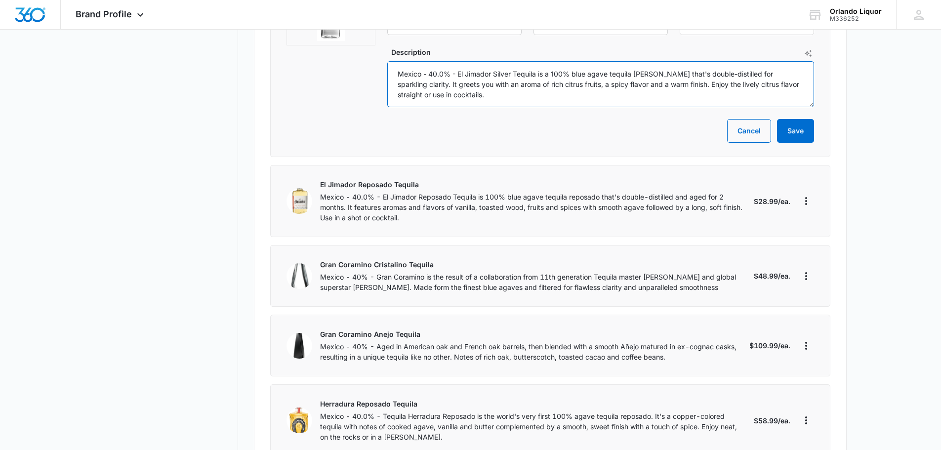
scroll to position [2716, 0]
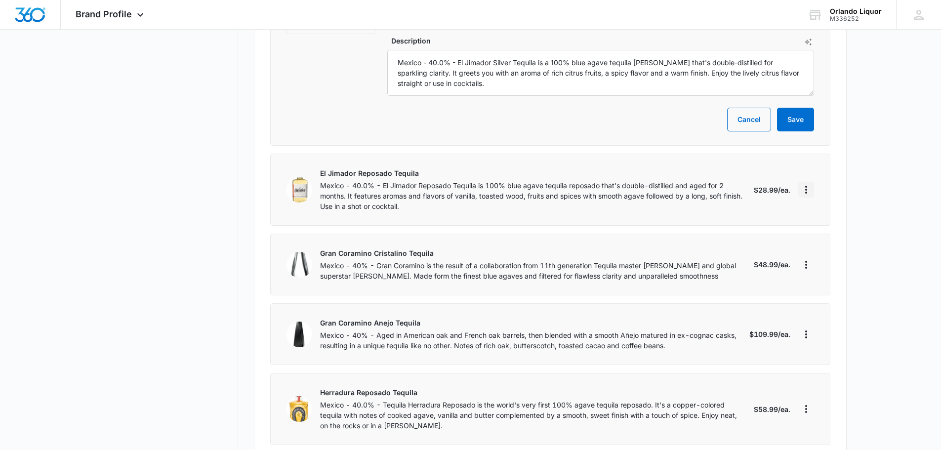
click at [807, 184] on icon "More" at bounding box center [806, 190] width 12 height 12
click at [824, 181] on button "Edit" at bounding box center [843, 186] width 90 height 15
select select "each"
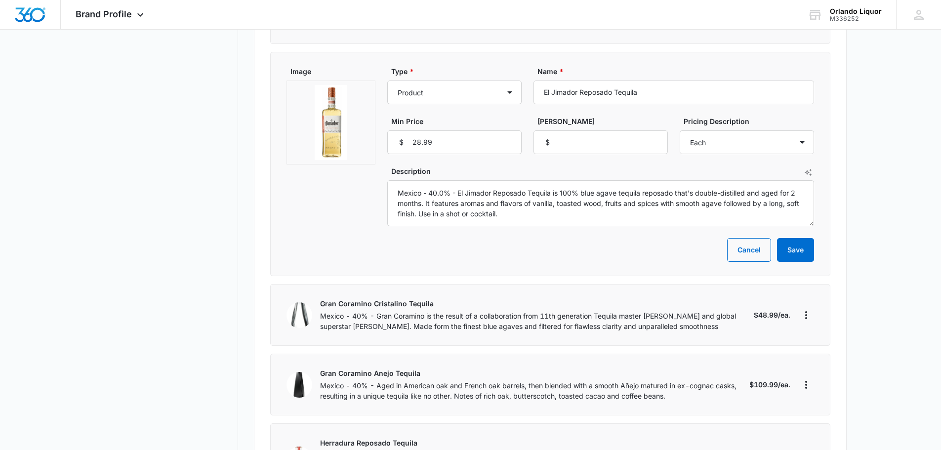
scroll to position [2617, 0]
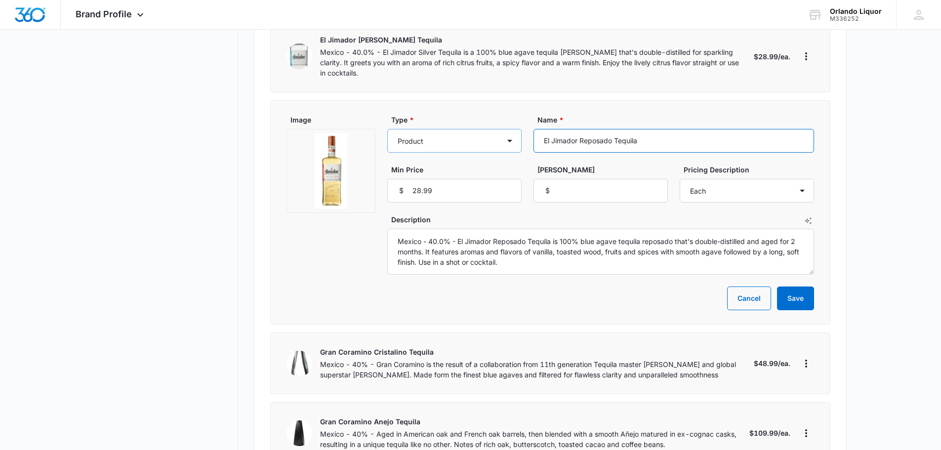
drag, startPoint x: 641, startPoint y: 107, endPoint x: 501, endPoint y: 108, distance: 140.2
click at [501, 115] on div "Type * Product Product category Service Service category Name * El Jimador Repo…" at bounding box center [600, 159] width 427 height 88
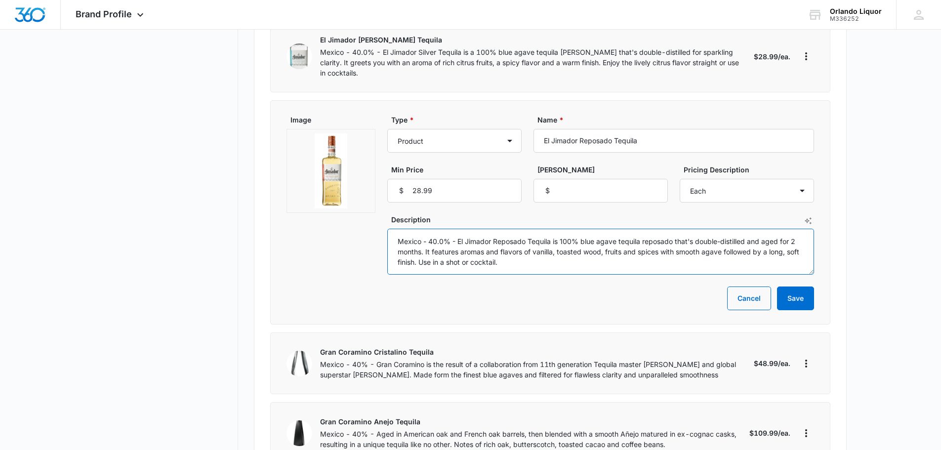
drag, startPoint x: 436, startPoint y: 226, endPoint x: 355, endPoint y: 199, distance: 85.4
click at [355, 199] on div "Image Type * Product Product category Service Service category Name * El Jimado…" at bounding box center [549, 195] width 527 height 160
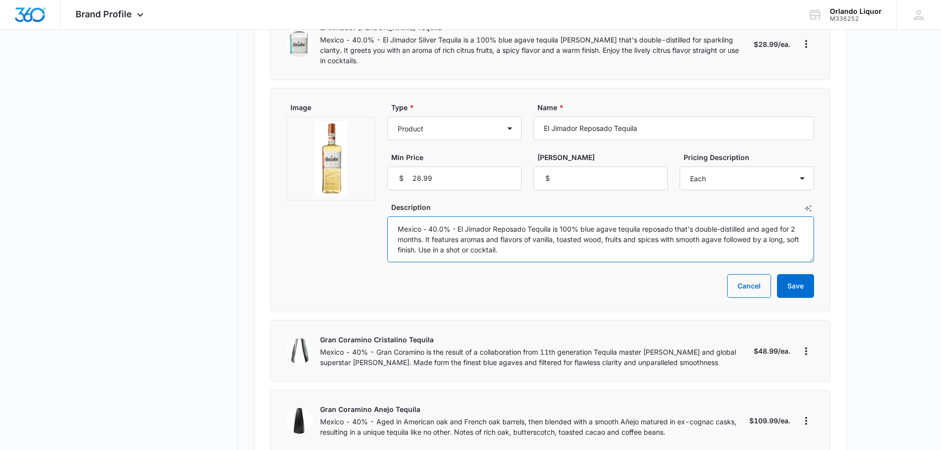
scroll to position [2716, 0]
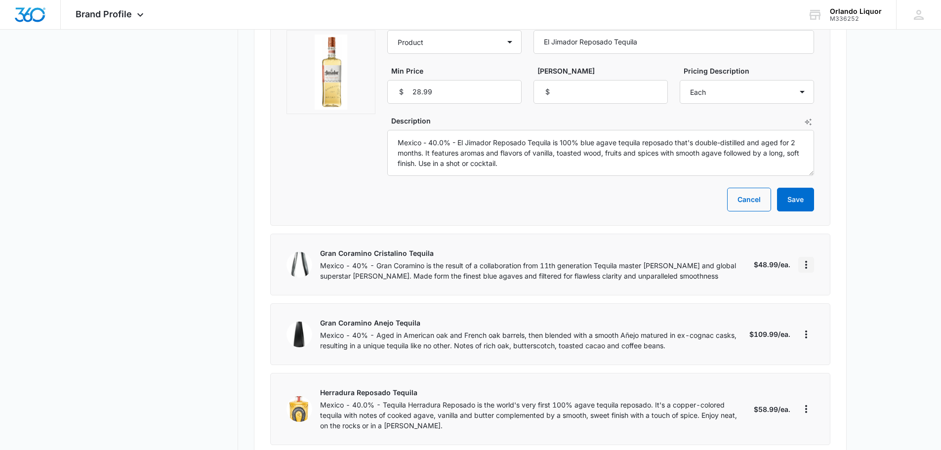
click at [803, 259] on icon "More" at bounding box center [806, 265] width 12 height 12
click at [827, 257] on button "Edit" at bounding box center [843, 261] width 90 height 15
select select "each"
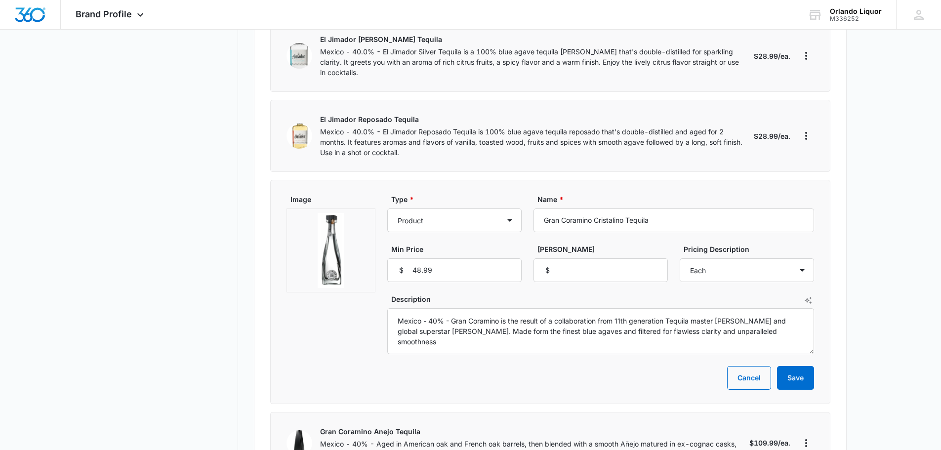
scroll to position [2617, 0]
drag, startPoint x: 659, startPoint y: 194, endPoint x: 533, endPoint y: 194, distance: 125.9
click at [533, 209] on input "Gran Coramino Cristalino Tequila" at bounding box center [673, 221] width 280 height 24
drag, startPoint x: 445, startPoint y: 310, endPoint x: 411, endPoint y: 287, distance: 40.9
click at [388, 309] on textarea "Mexico - 40% - Gran Coramino is the result of a collaboration from 11th generat…" at bounding box center [600, 332] width 427 height 46
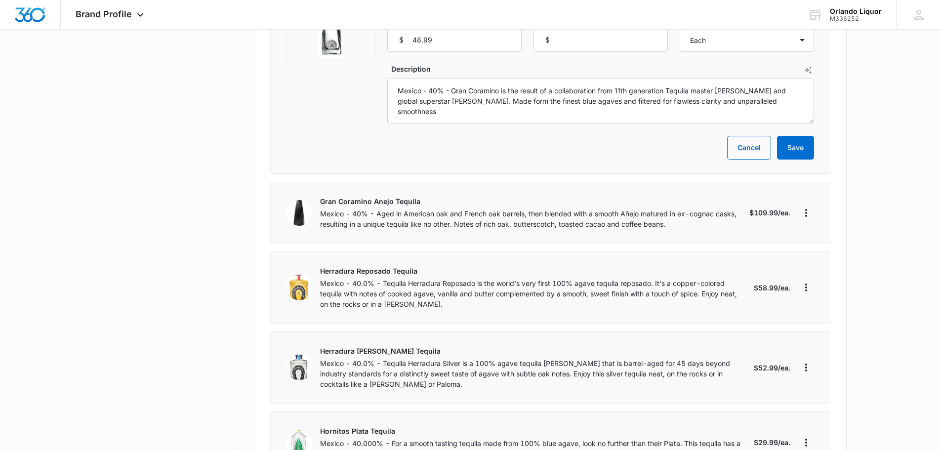
scroll to position [2864, 0]
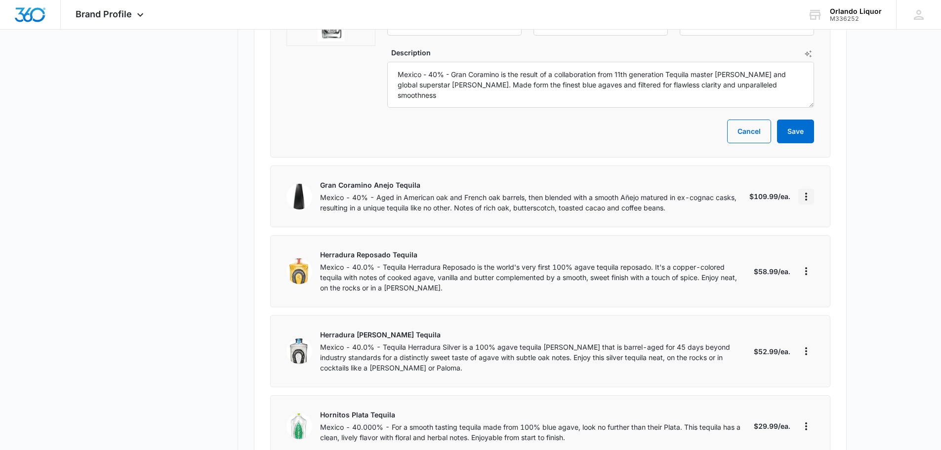
click at [804, 191] on icon "More" at bounding box center [806, 197] width 12 height 12
click at [818, 192] on div "Edit" at bounding box center [837, 193] width 54 height 7
select select "each"
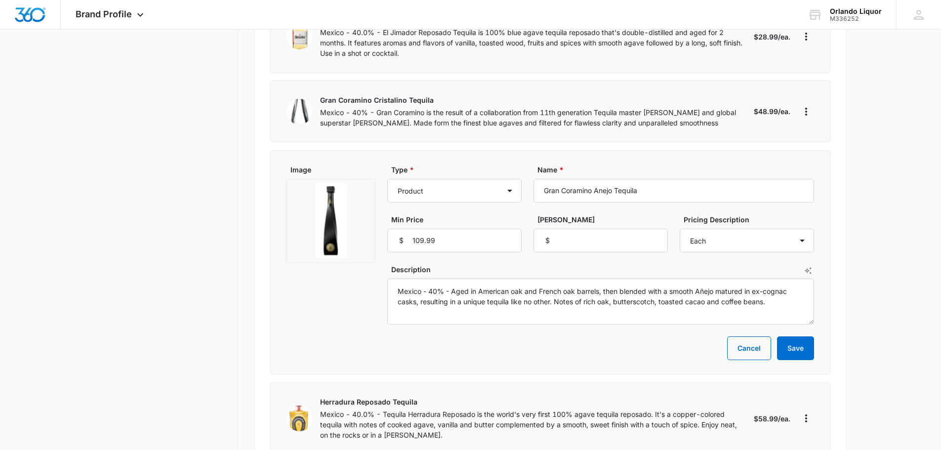
scroll to position [2716, 0]
drag, startPoint x: 647, startPoint y: 162, endPoint x: 537, endPoint y: 162, distance: 110.6
click at [522, 165] on div "Type * Product Product category Service Service category Name * Gran Coramino A…" at bounding box center [600, 209] width 427 height 88
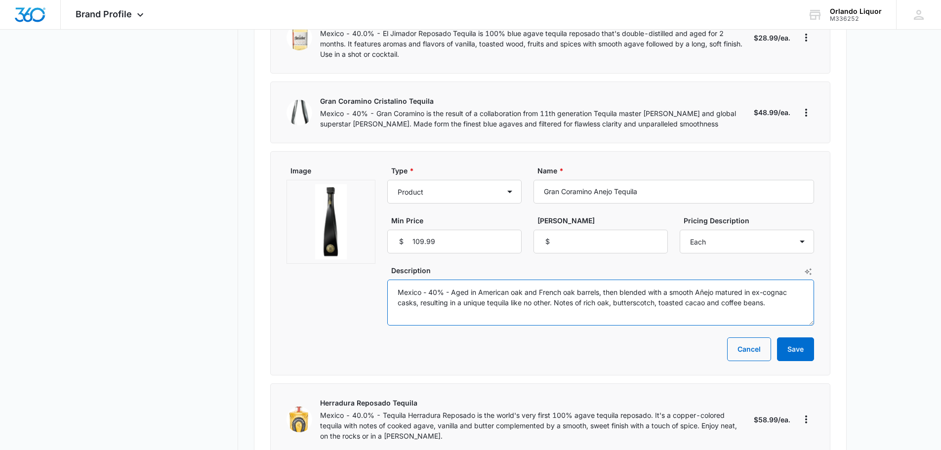
drag, startPoint x: 762, startPoint y: 272, endPoint x: 389, endPoint y: 262, distance: 373.4
click at [389, 279] on textarea "Mexico - 40% - Aged in American oak and French oak barrels, then blended with a…" at bounding box center [600, 302] width 427 height 46
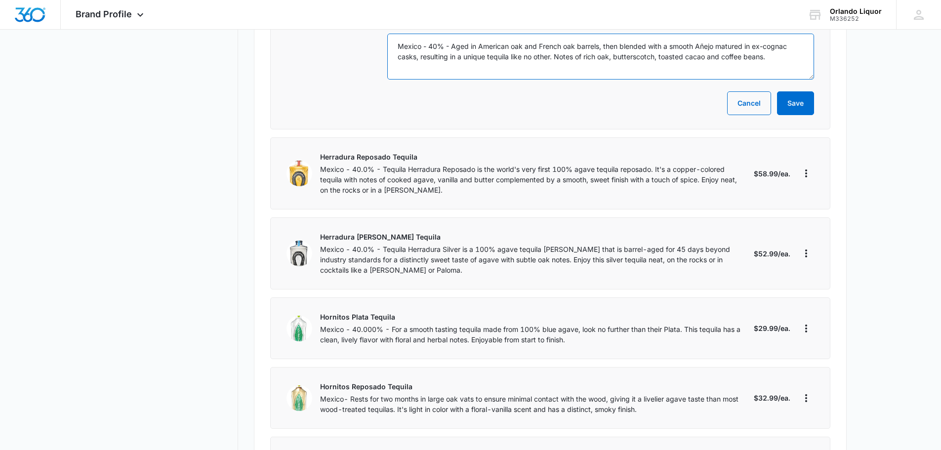
scroll to position [2962, 0]
click at [803, 166] on icon "More" at bounding box center [806, 172] width 12 height 12
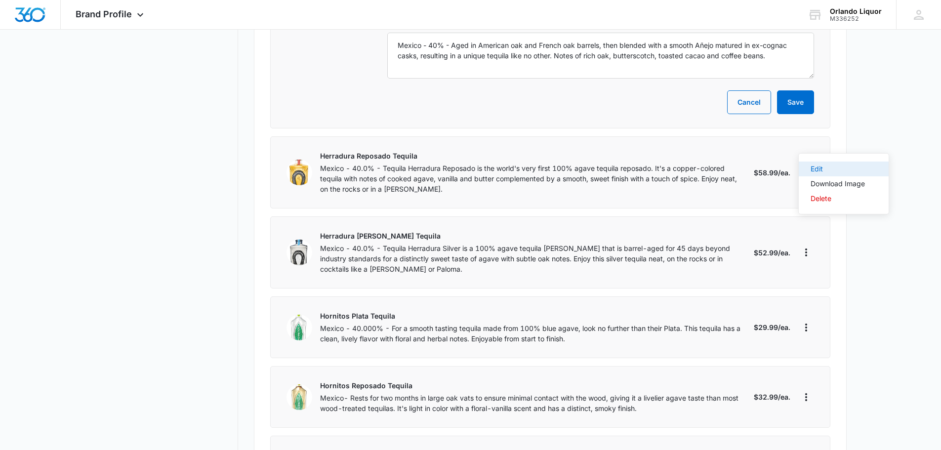
click at [827, 167] on div "Edit" at bounding box center [837, 168] width 54 height 7
select select "each"
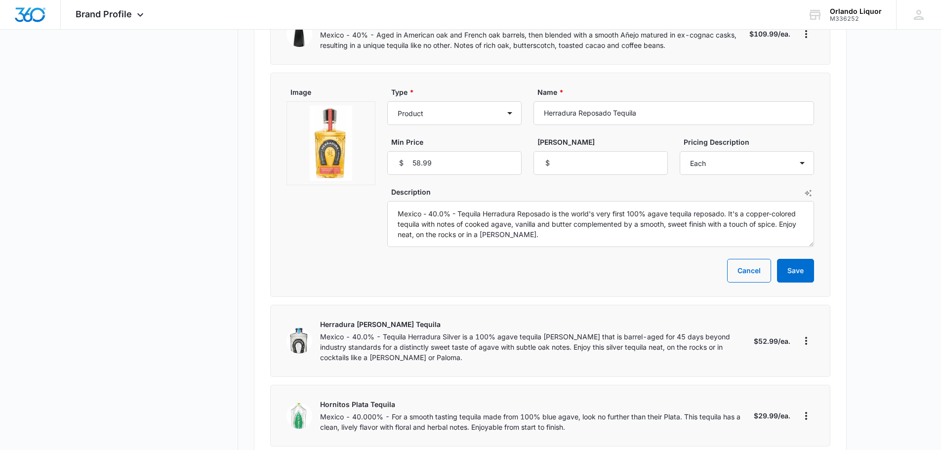
scroll to position [2814, 0]
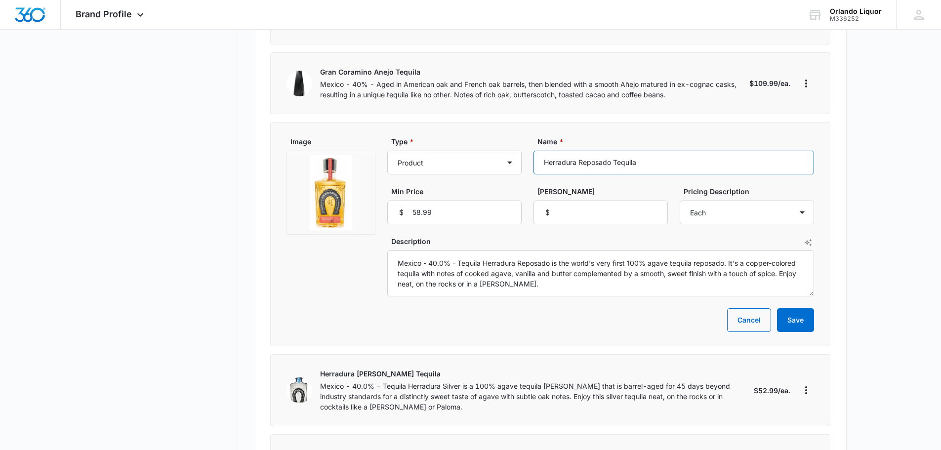
drag, startPoint x: 654, startPoint y: 133, endPoint x: 530, endPoint y: 132, distance: 123.9
click at [530, 136] on div "Type * Product Product category Service Service category Name * Herradura Repos…" at bounding box center [600, 180] width 427 height 88
drag, startPoint x: 517, startPoint y: 253, endPoint x: 384, endPoint y: 226, distance: 136.0
click at [381, 224] on div "Image Type * Product Product category Service Service category Name * Herradura…" at bounding box center [549, 216] width 527 height 160
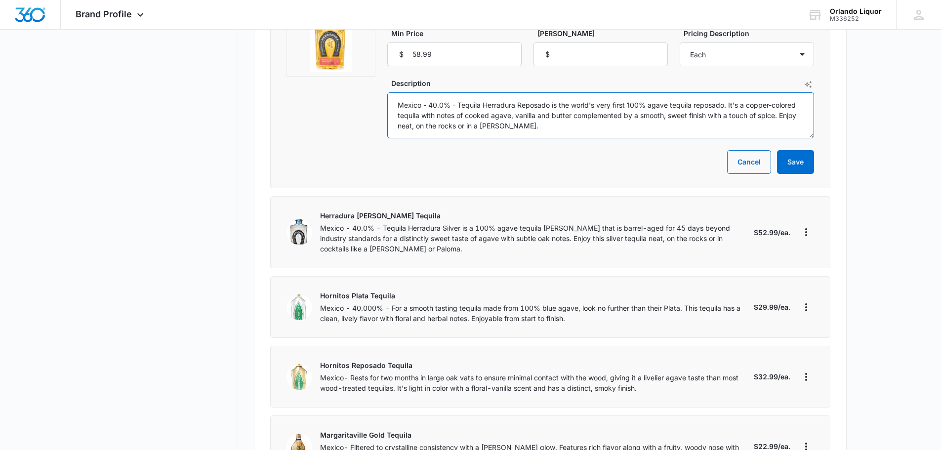
scroll to position [3061, 0]
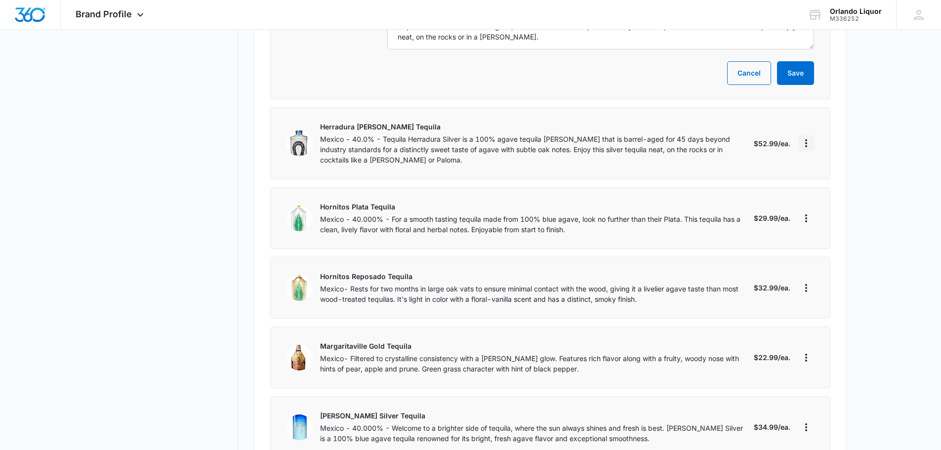
click at [806, 139] on icon "More" at bounding box center [806, 143] width 2 height 8
click at [823, 137] on div "Edit" at bounding box center [837, 139] width 54 height 7
select select "each"
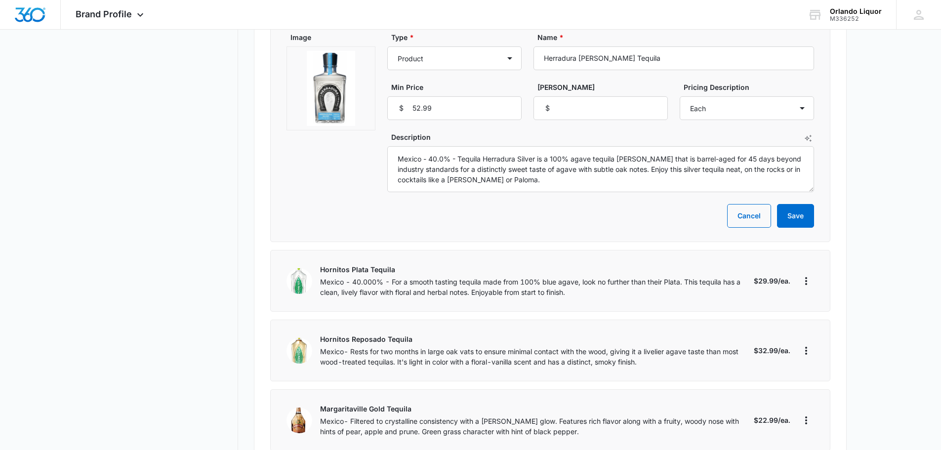
scroll to position [2913, 0]
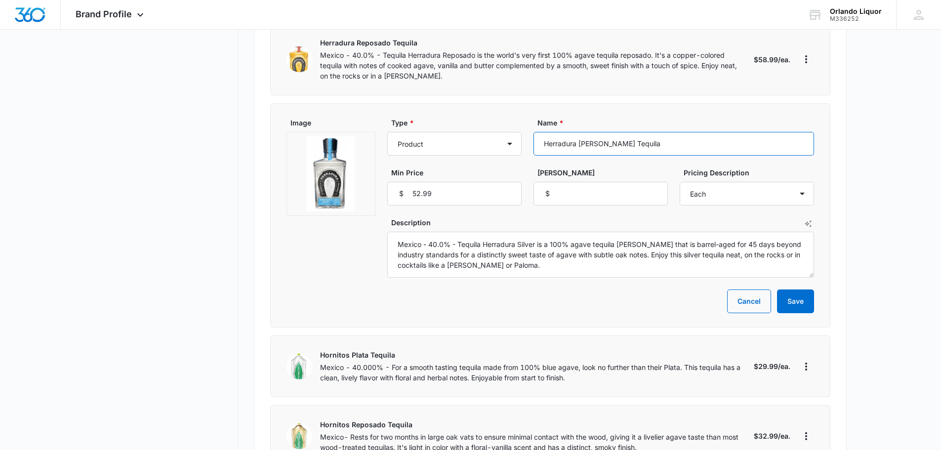
drag, startPoint x: 628, startPoint y: 113, endPoint x: 542, endPoint y: 109, distance: 86.0
click at [540, 132] on input "Herradura [PERSON_NAME] Tequila" at bounding box center [673, 144] width 280 height 24
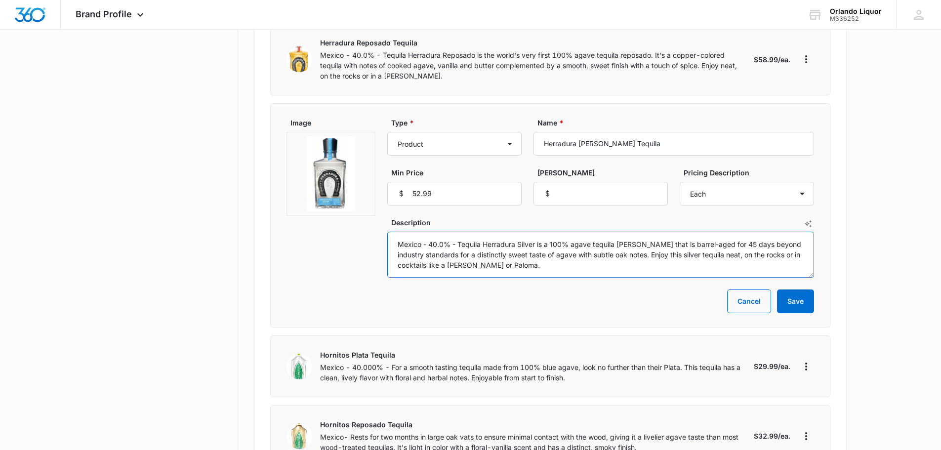
drag, startPoint x: 517, startPoint y: 239, endPoint x: 388, endPoint y: 211, distance: 131.9
click at [388, 232] on textarea "Mexico - 40.0% - Tequila Herradura Silver is a 100% agave tequila [PERSON_NAME]…" at bounding box center [600, 255] width 427 height 46
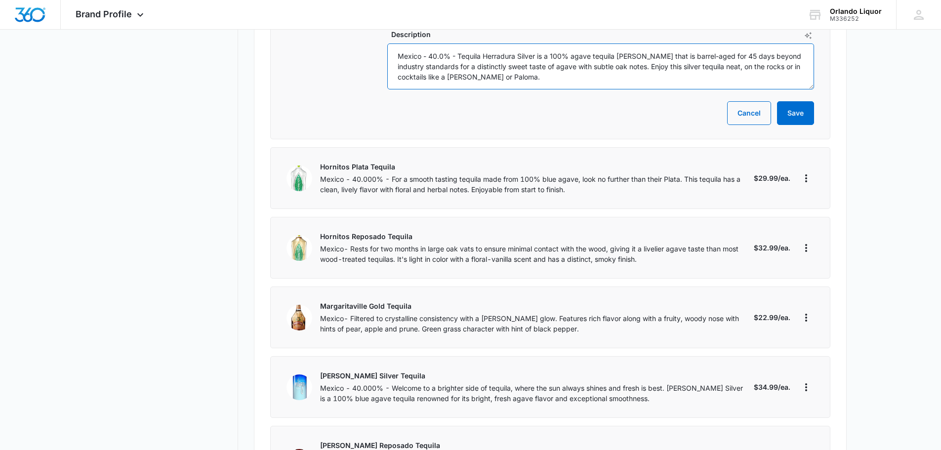
scroll to position [3160, 0]
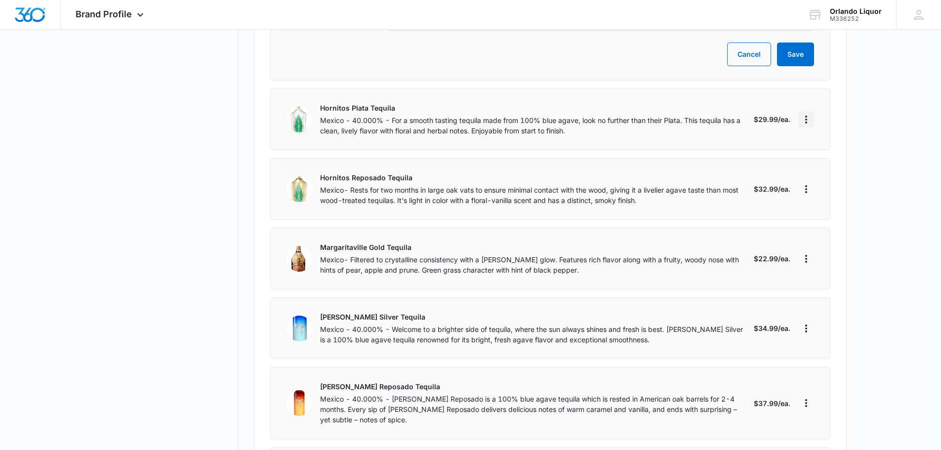
click at [807, 114] on icon "More" at bounding box center [806, 120] width 12 height 12
click at [822, 111] on button "Edit" at bounding box center [843, 116] width 90 height 15
select select "each"
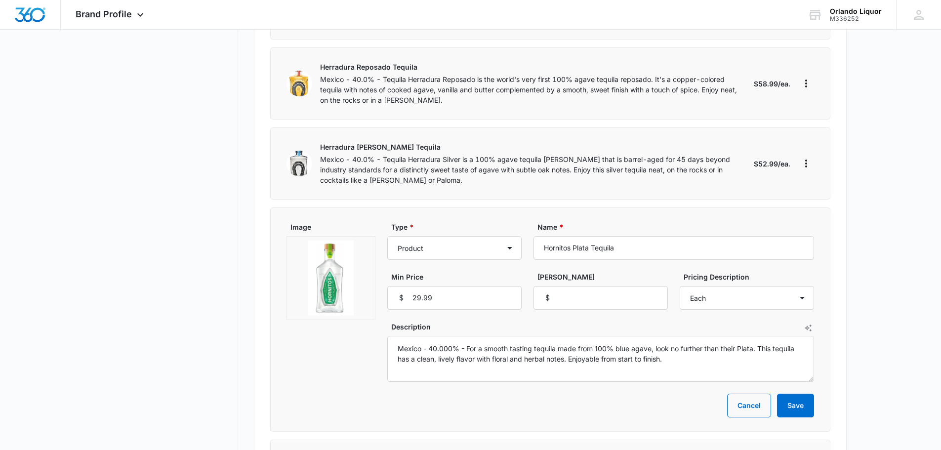
scroll to position [2913, 0]
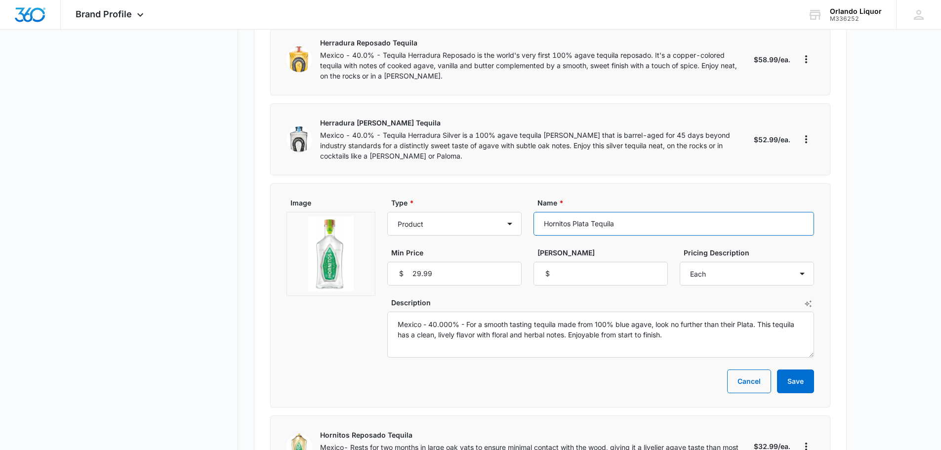
drag, startPoint x: 619, startPoint y: 194, endPoint x: 545, endPoint y: 194, distance: 73.6
click at [529, 197] on div "Type * Product Product category Service Service category Name * Hornitos Plata …" at bounding box center [600, 241] width 427 height 88
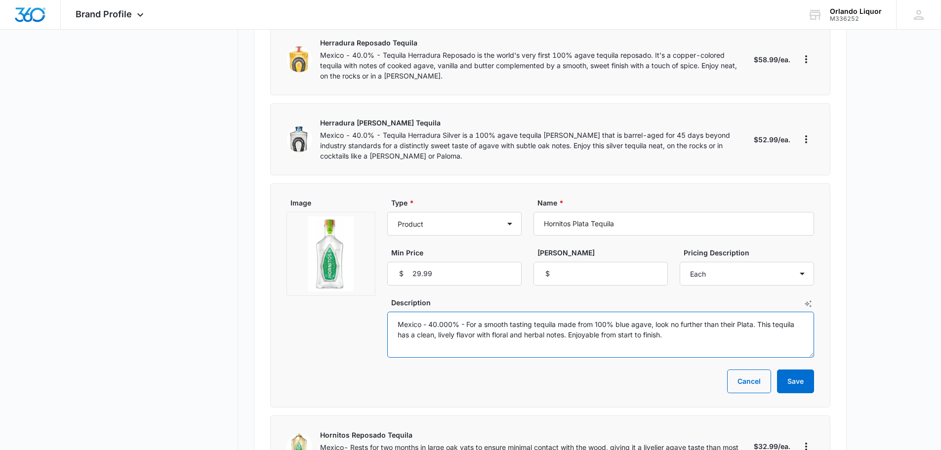
drag, startPoint x: 675, startPoint y: 302, endPoint x: 405, endPoint y: 295, distance: 270.2
click at [391, 312] on textarea "Mexico - 40.000% - For a smooth tasting tequila made from 100% blue agave, look…" at bounding box center [600, 335] width 427 height 46
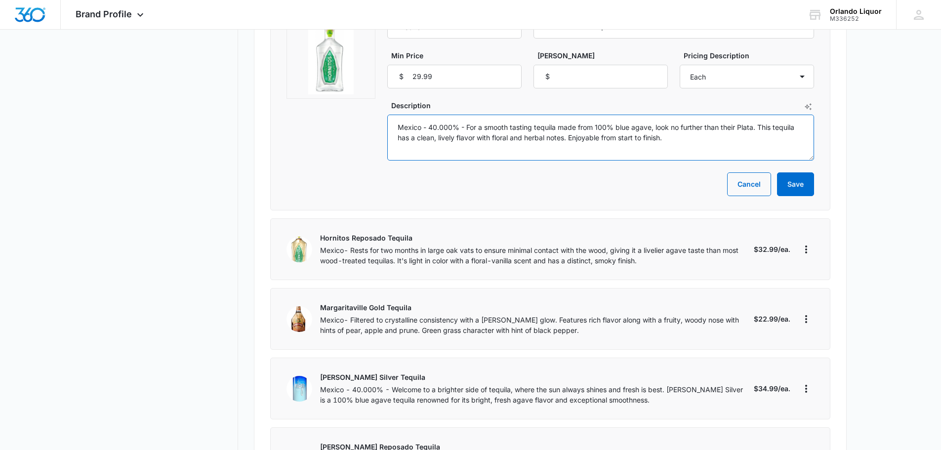
scroll to position [3111, 0]
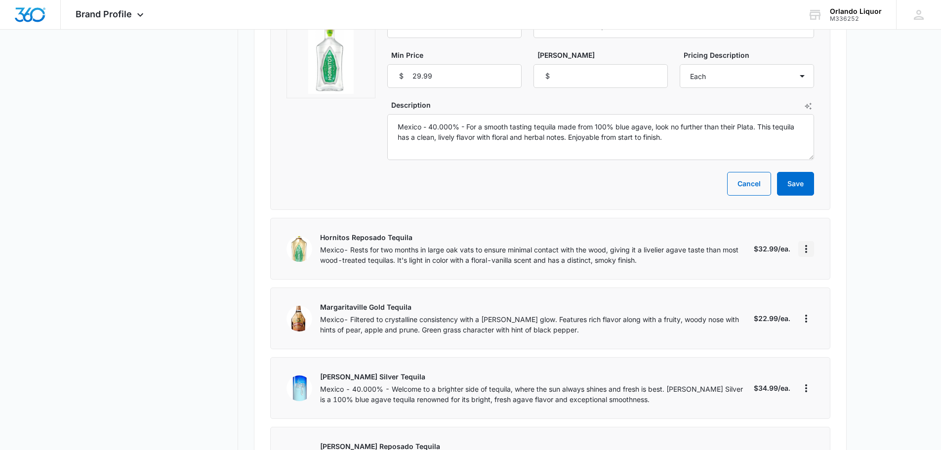
click at [804, 243] on icon "More" at bounding box center [806, 249] width 12 height 12
click at [830, 245] on div "Edit" at bounding box center [837, 245] width 54 height 7
select select "each"
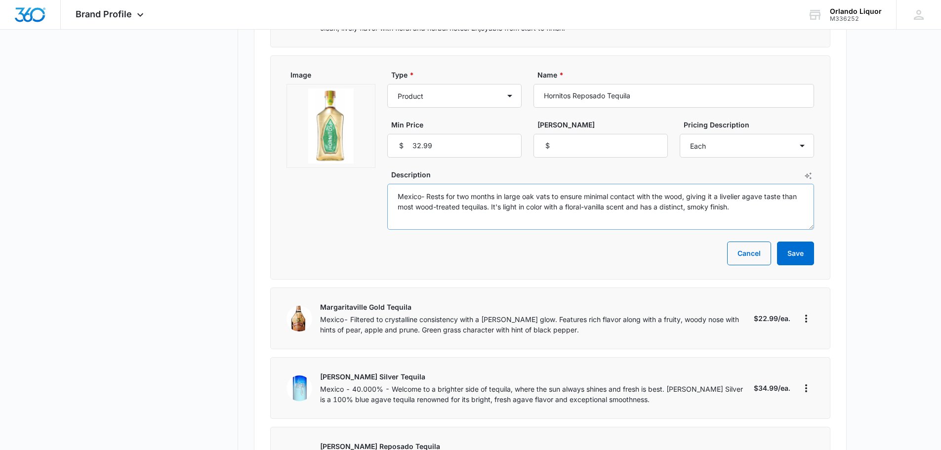
scroll to position [3061, 0]
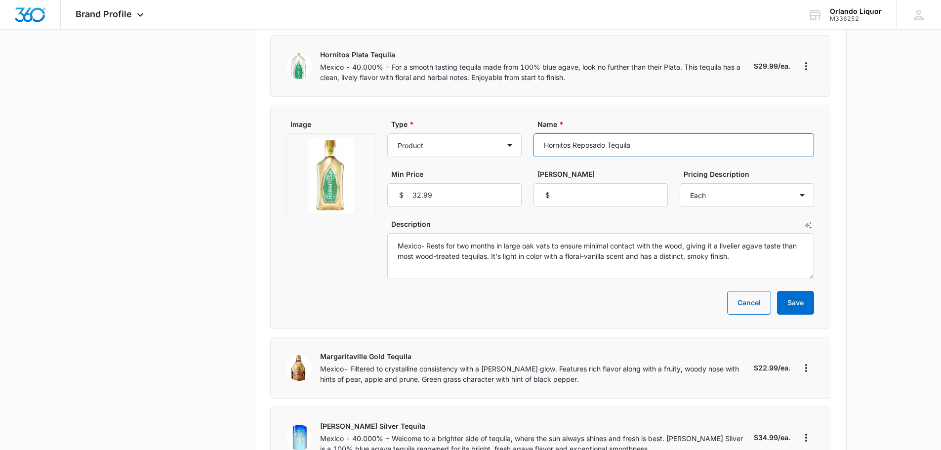
drag, startPoint x: 637, startPoint y: 114, endPoint x: 569, endPoint y: 114, distance: 67.6
click at [528, 119] on div "Type * Product Product category Service Service category Name * Hornitos Reposa…" at bounding box center [600, 163] width 427 height 88
drag, startPoint x: 744, startPoint y: 226, endPoint x: 410, endPoint y: 219, distance: 334.3
click at [391, 233] on textarea "Mexico- Rests for two months in large oak vats to ensure minimal contact with t…" at bounding box center [600, 256] width 427 height 46
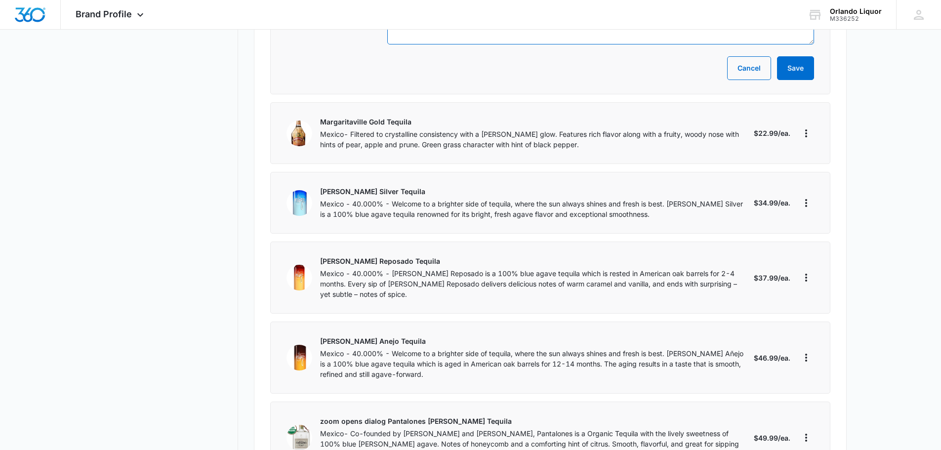
scroll to position [3308, 0]
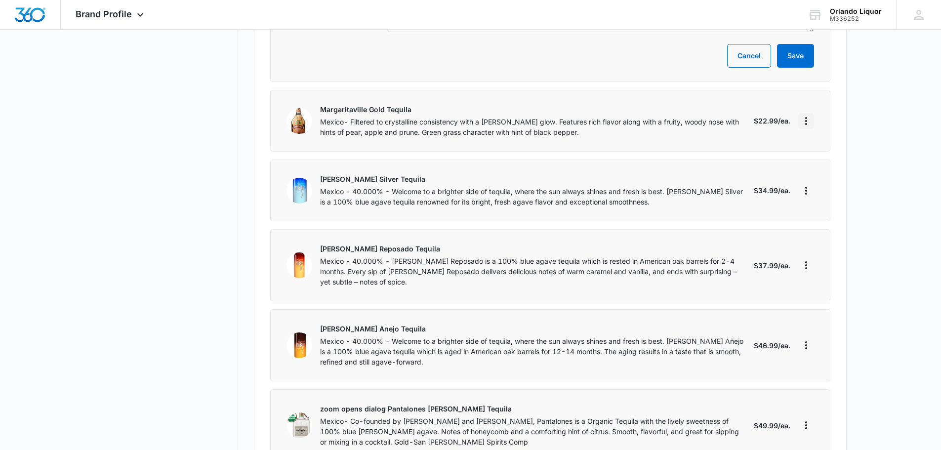
click at [808, 115] on icon "More" at bounding box center [806, 121] width 12 height 12
click at [822, 115] on div "Edit" at bounding box center [837, 117] width 54 height 7
select select "each"
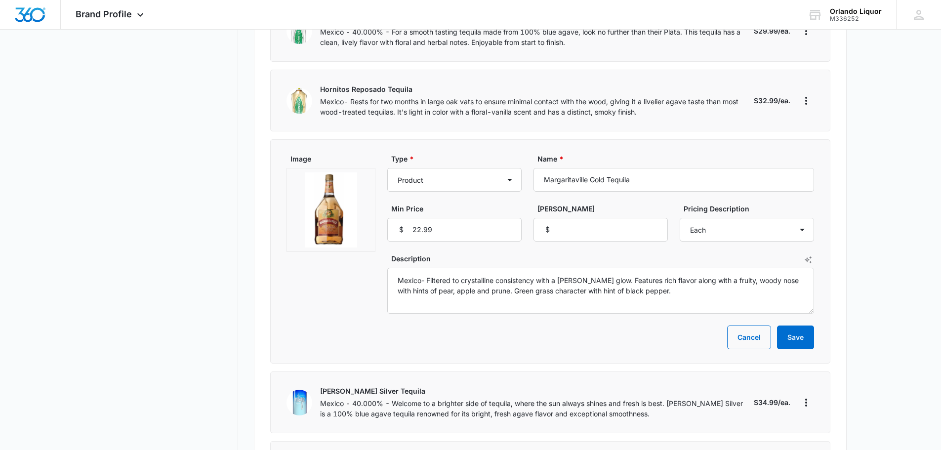
scroll to position [3061, 0]
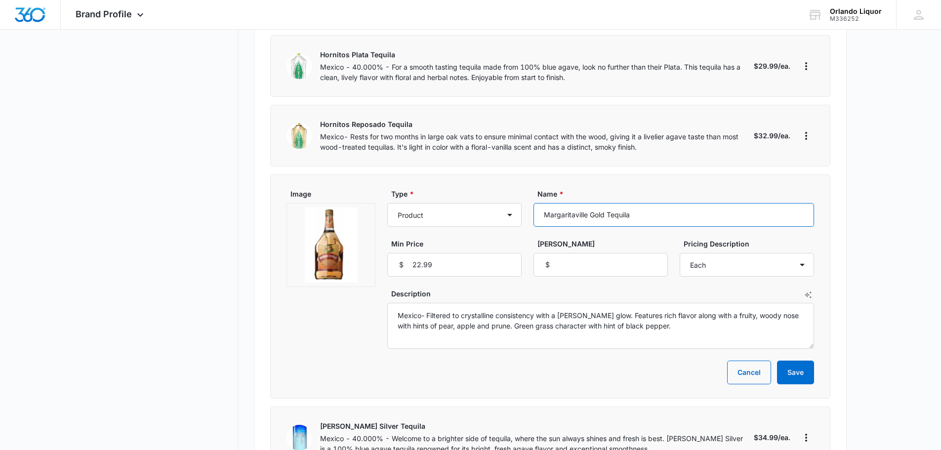
drag, startPoint x: 644, startPoint y: 186, endPoint x: 573, endPoint y: 184, distance: 71.1
click at [537, 203] on input "Margaritaville Gold Tequila" at bounding box center [673, 215] width 280 height 24
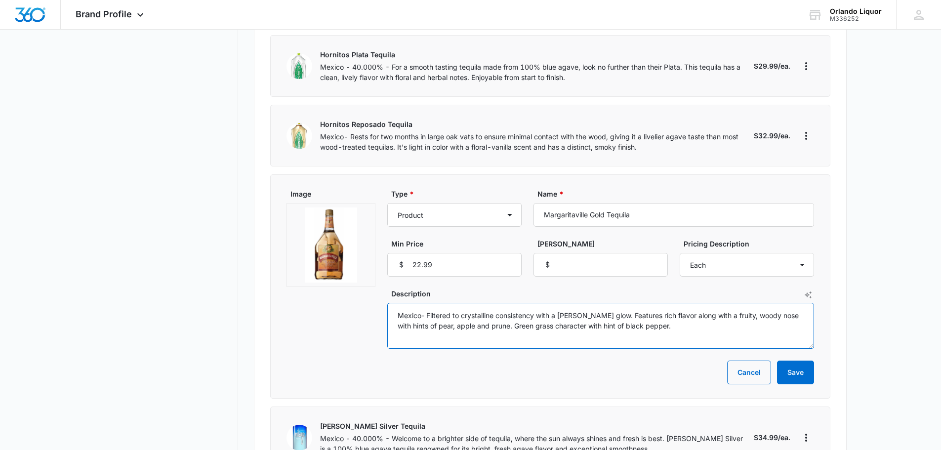
drag, startPoint x: 699, startPoint y: 298, endPoint x: 404, endPoint y: 285, distance: 295.0
click at [383, 285] on div "Image Type * Product Product category Service Service category Name * Margarita…" at bounding box center [549, 269] width 527 height 160
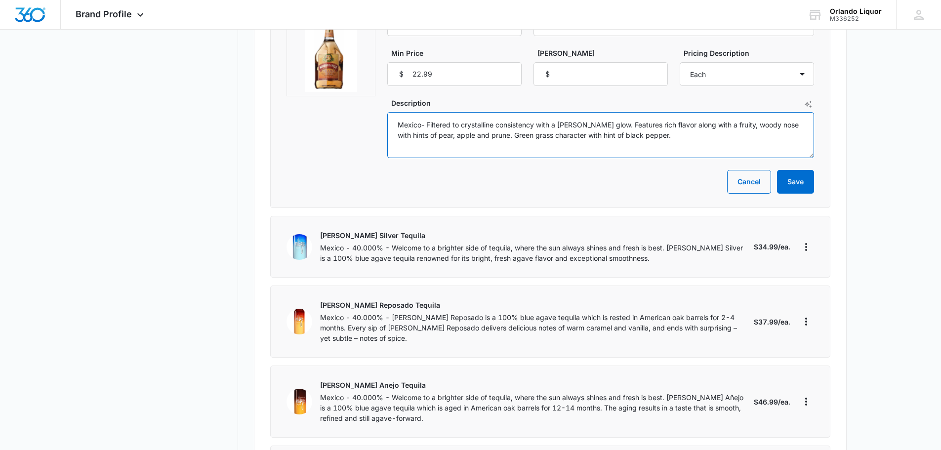
scroll to position [3308, 0]
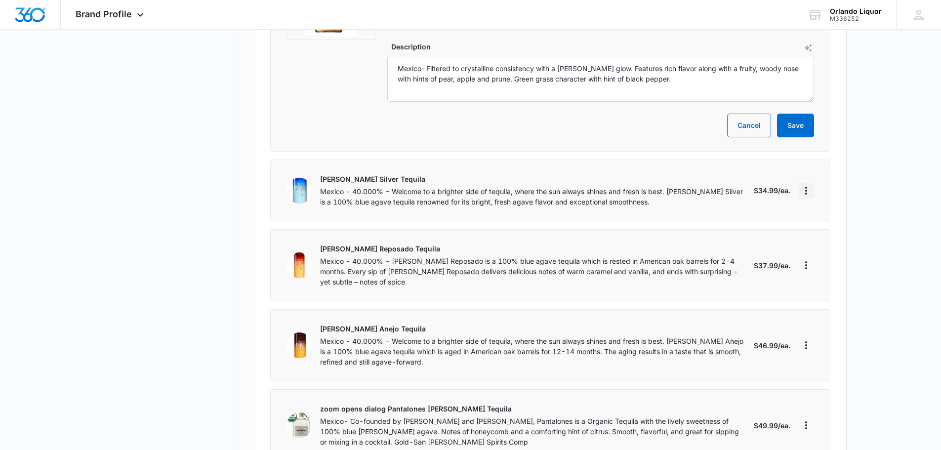
click at [805, 187] on icon "More" at bounding box center [806, 191] width 2 height 8
click at [816, 188] on div "Edit" at bounding box center [837, 187] width 54 height 7
select select "each"
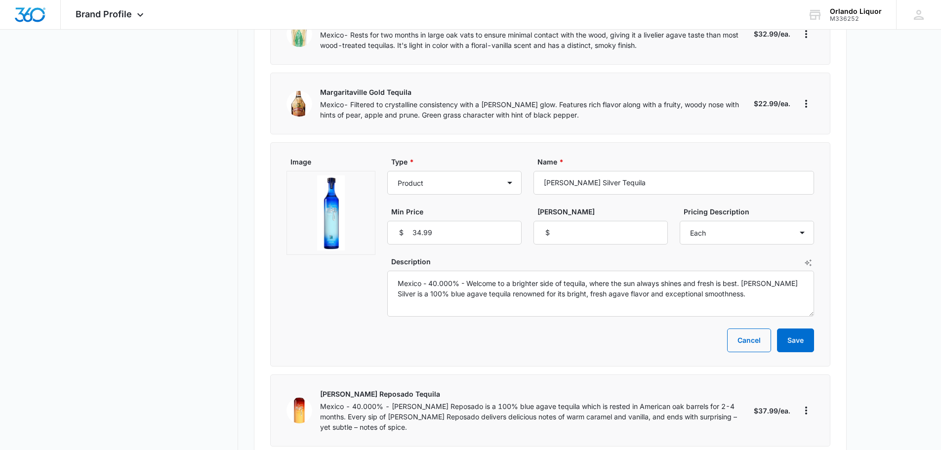
scroll to position [3160, 0]
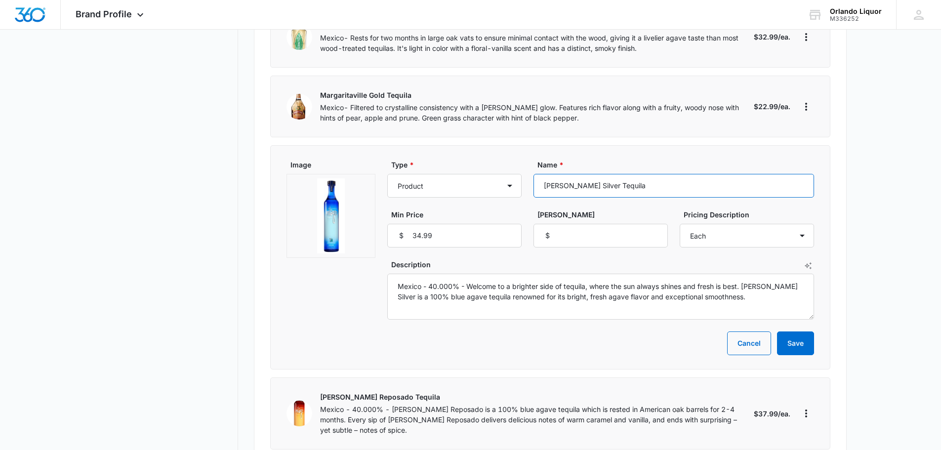
drag, startPoint x: 623, startPoint y: 155, endPoint x: 536, endPoint y: 155, distance: 87.4
click at [536, 174] on input "[PERSON_NAME] Silver Tequila" at bounding box center [673, 186] width 280 height 24
drag, startPoint x: 723, startPoint y: 267, endPoint x: 347, endPoint y: 253, distance: 377.0
click at [347, 253] on div "Image Type * Product Product category Service Service category Name * [PERSON_N…" at bounding box center [549, 239] width 527 height 160
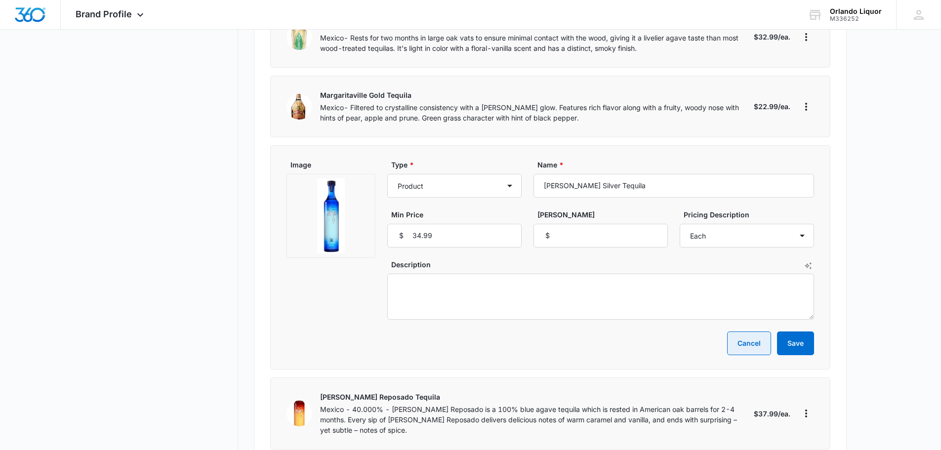
click at [748, 331] on button "Cancel" at bounding box center [749, 343] width 44 height 24
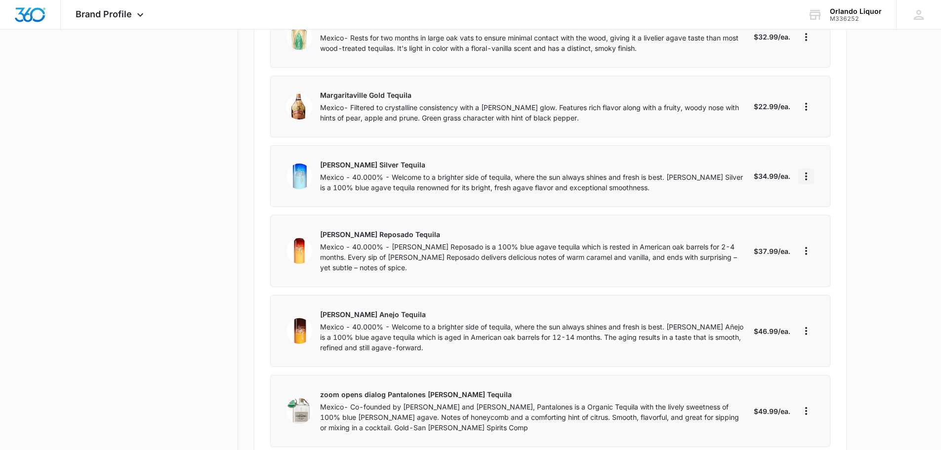
click at [809, 170] on icon "More" at bounding box center [806, 176] width 12 height 12
click at [823, 174] on div "Edit" at bounding box center [837, 172] width 54 height 7
select select "each"
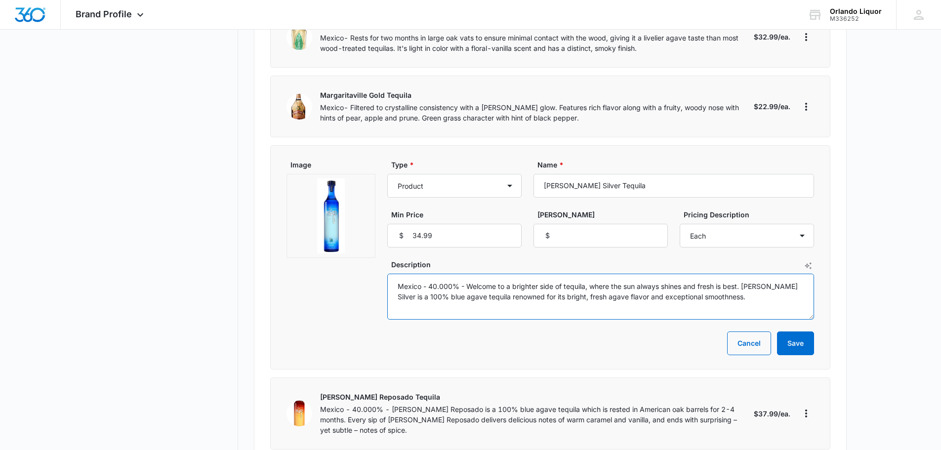
drag, startPoint x: 715, startPoint y: 266, endPoint x: 395, endPoint y: 249, distance: 320.9
click at [394, 274] on textarea "Mexico - 40.000% - Welcome to a brighter side of tequila, where the sun always …" at bounding box center [600, 297] width 427 height 46
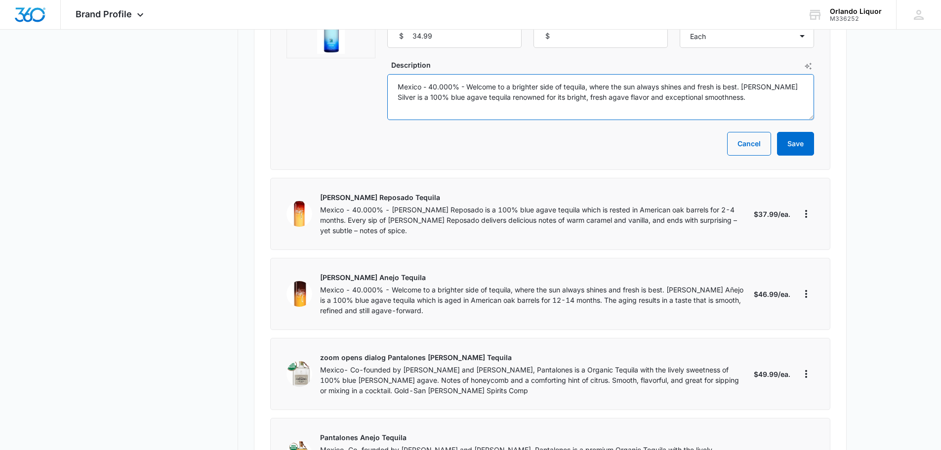
scroll to position [3456, 0]
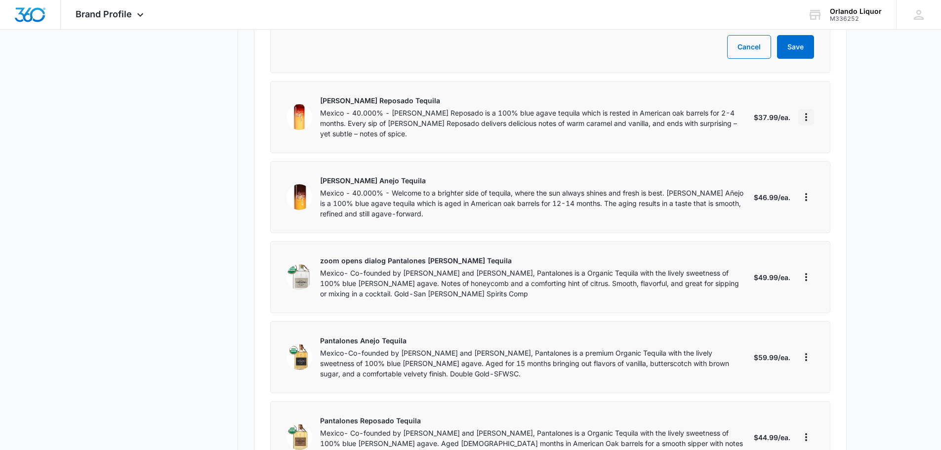
click at [808, 111] on icon "More" at bounding box center [806, 117] width 12 height 12
click at [818, 110] on div "Edit" at bounding box center [837, 113] width 54 height 7
select select "each"
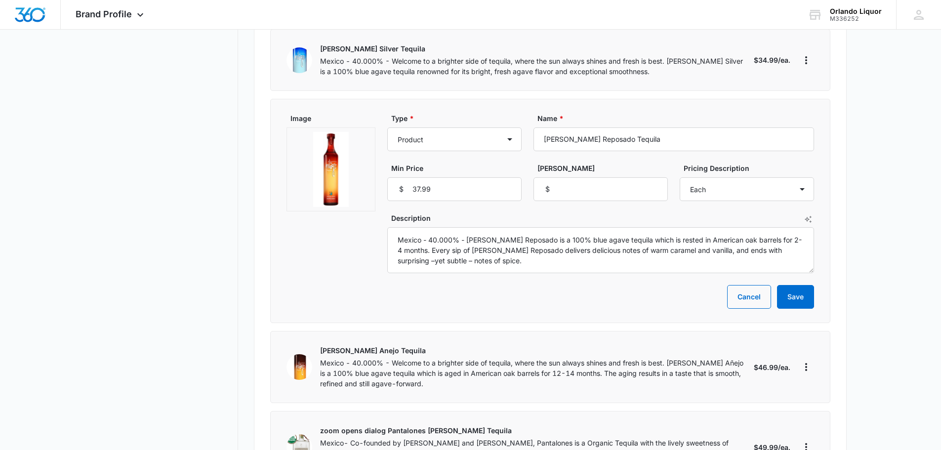
scroll to position [3259, 0]
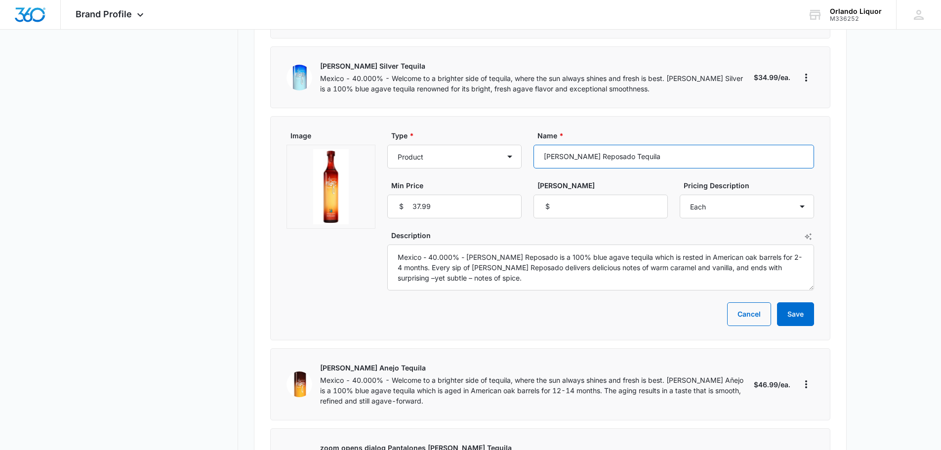
drag, startPoint x: 631, startPoint y: 128, endPoint x: 522, endPoint y: 114, distance: 109.1
click at [522, 130] on div "Type * Product Product category Service Service category Name * [PERSON_NAME] R…" at bounding box center [600, 174] width 427 height 88
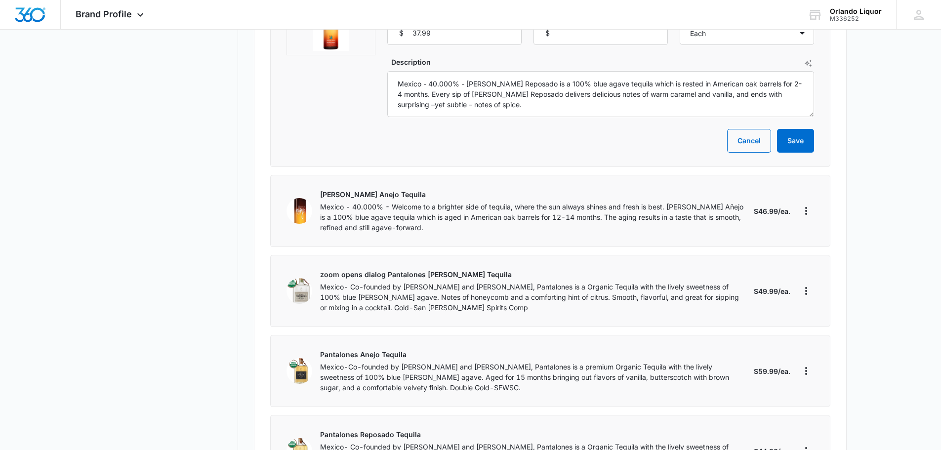
scroll to position [3456, 0]
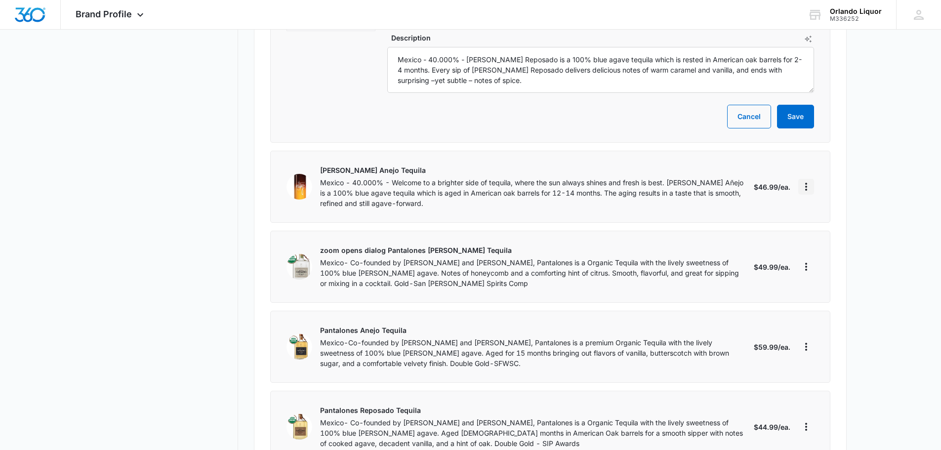
click at [806, 183] on icon "More" at bounding box center [806, 187] width 2 height 8
click at [816, 178] on button "Edit" at bounding box center [843, 183] width 90 height 15
select select "each"
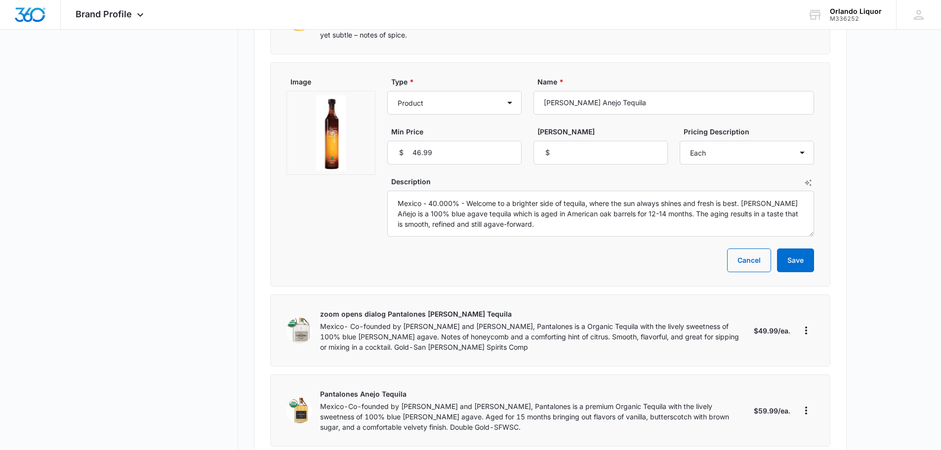
scroll to position [3308, 0]
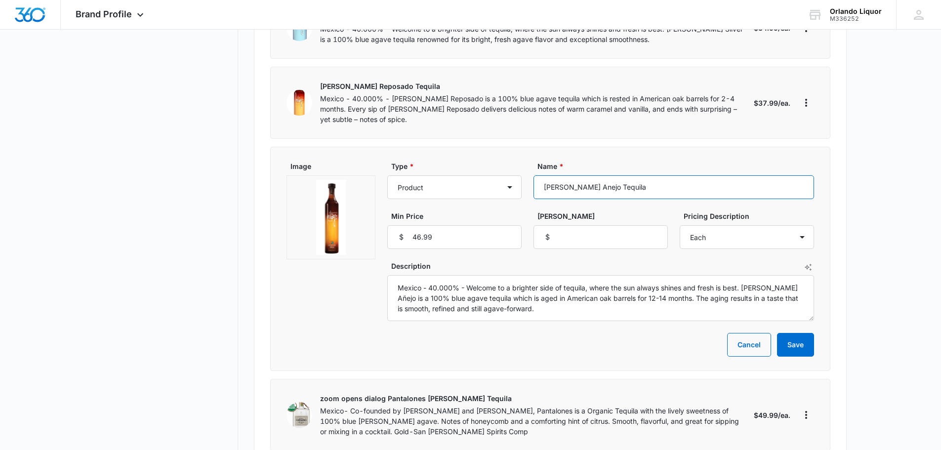
drag, startPoint x: 615, startPoint y: 155, endPoint x: 530, endPoint y: 157, distance: 85.4
click at [529, 161] on div "Type * Product Product category Service Service category Name * [PERSON_NAME] A…" at bounding box center [600, 205] width 427 height 88
drag, startPoint x: 518, startPoint y: 281, endPoint x: 394, endPoint y: 253, distance: 128.2
click at [394, 275] on textarea "Mexico - 40.000% - Welcome to a brighter side of tequila, where the sun always …" at bounding box center [600, 298] width 427 height 46
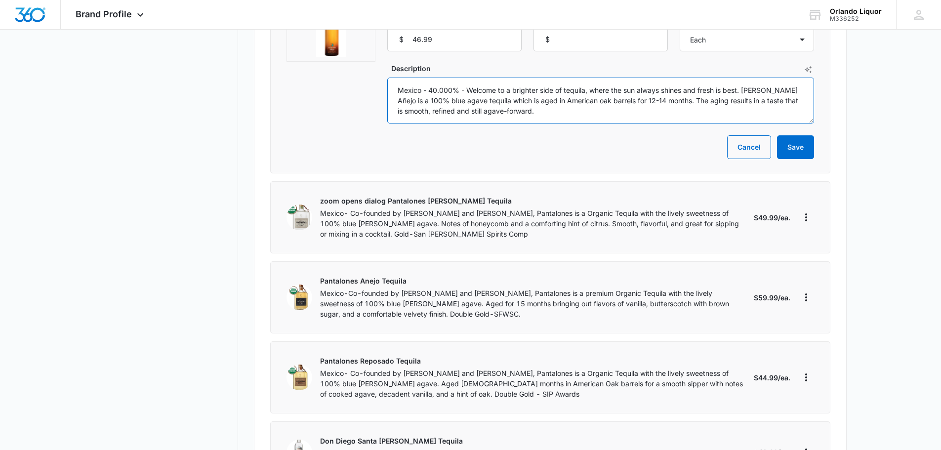
scroll to position [3555, 0]
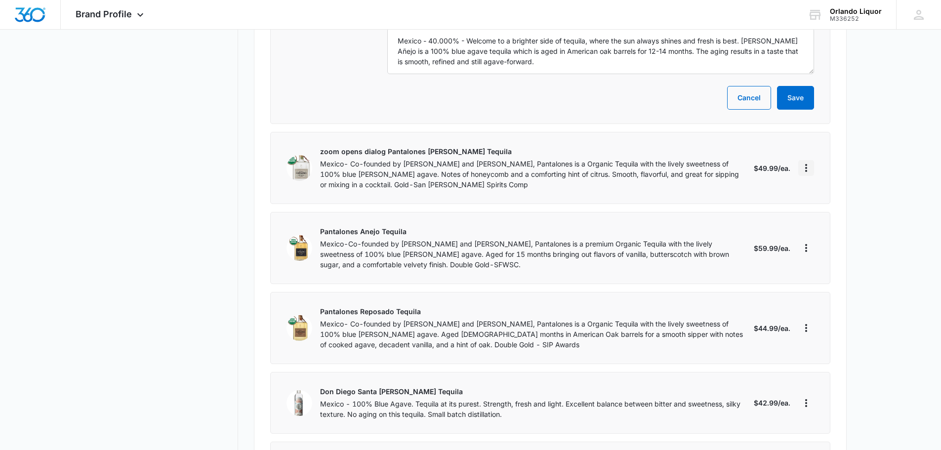
click at [803, 162] on icon "More" at bounding box center [806, 168] width 12 height 12
click at [833, 159] on button "Edit" at bounding box center [843, 164] width 90 height 15
select select "each"
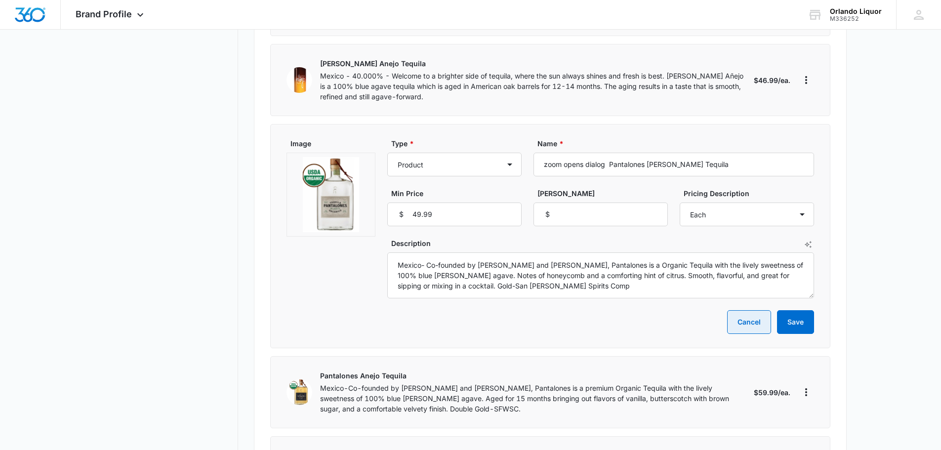
scroll to position [3407, 0]
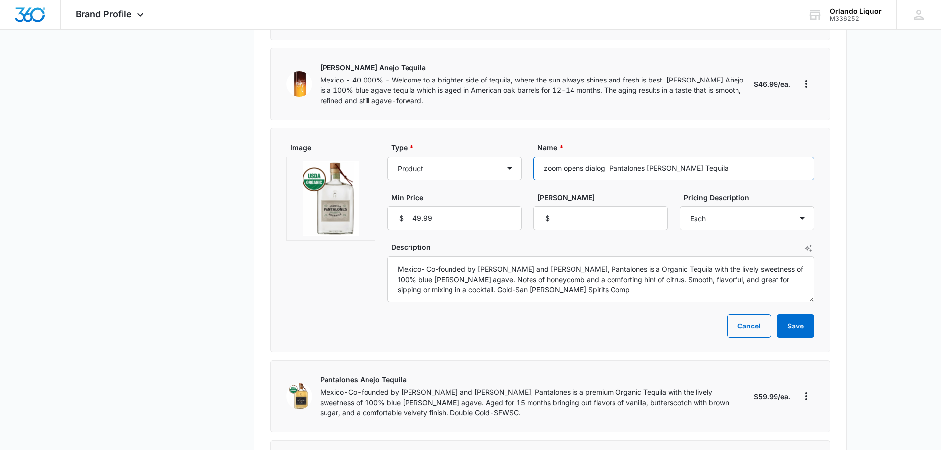
click at [610, 157] on input "zoom opens dialog Pantalones [PERSON_NAME] Tequila" at bounding box center [673, 169] width 280 height 24
type input "Pantalones [PERSON_NAME] Tequila"
drag, startPoint x: 637, startPoint y: 139, endPoint x: 543, endPoint y: 136, distance: 94.4
click at [541, 157] on input "Pantalones [PERSON_NAME] Tequila" at bounding box center [673, 169] width 280 height 24
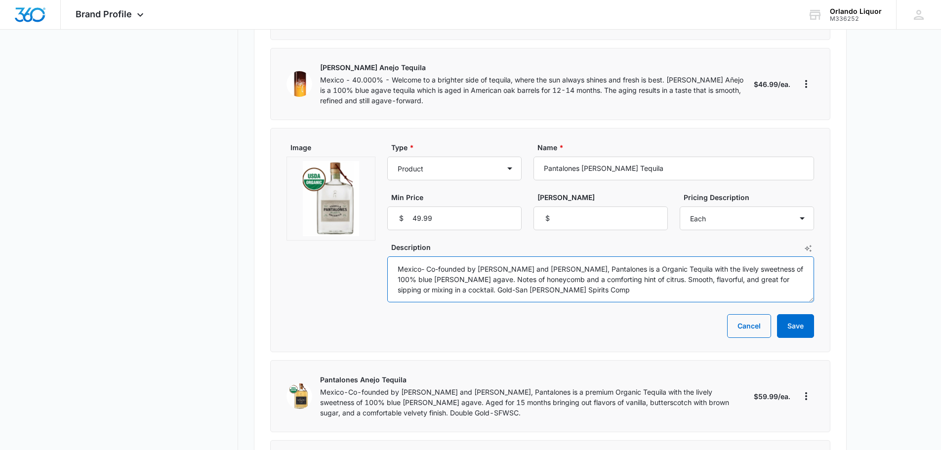
drag, startPoint x: 564, startPoint y: 258, endPoint x: 393, endPoint y: 233, distance: 172.7
click at [392, 256] on textarea "Mexico- Co-founded by [PERSON_NAME] and [PERSON_NAME], Pantalones is a Organic …" at bounding box center [600, 279] width 427 height 46
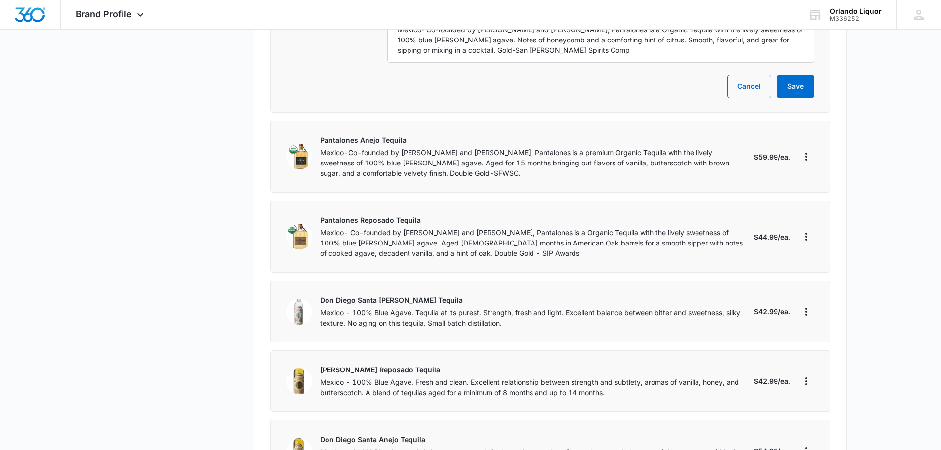
scroll to position [3703, 0]
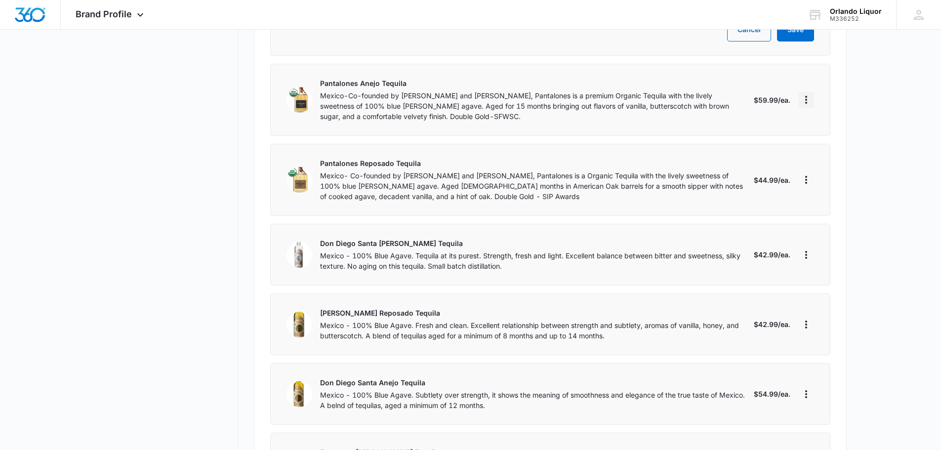
click at [804, 94] on icon "More" at bounding box center [806, 100] width 12 height 12
click at [814, 96] on div "Edit" at bounding box center [837, 96] width 54 height 7
select select "each"
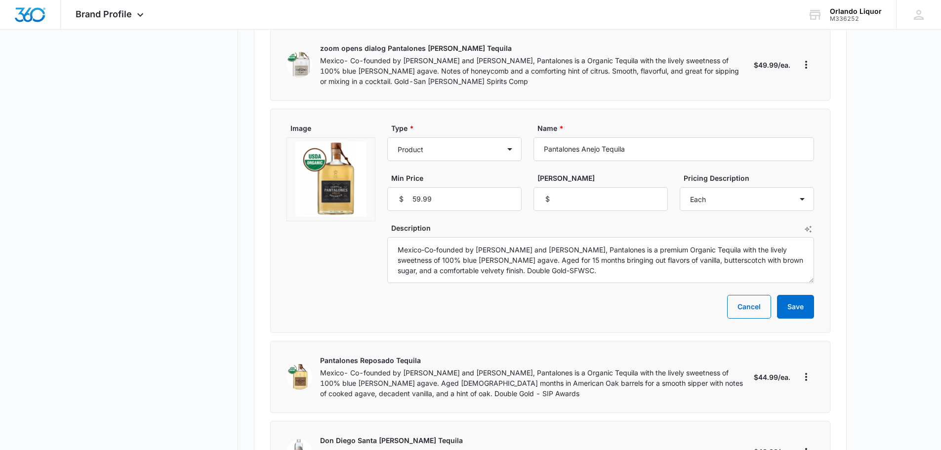
scroll to position [3506, 0]
drag, startPoint x: 630, startPoint y: 116, endPoint x: 549, endPoint y: 118, distance: 80.5
click at [535, 138] on input "Pantalones Anejo Tequila" at bounding box center [673, 150] width 280 height 24
drag, startPoint x: 583, startPoint y: 242, endPoint x: 430, endPoint y: 226, distance: 153.5
click at [371, 209] on div "Image Type * Product Product category Service Service category Name * Pantalone…" at bounding box center [549, 203] width 527 height 160
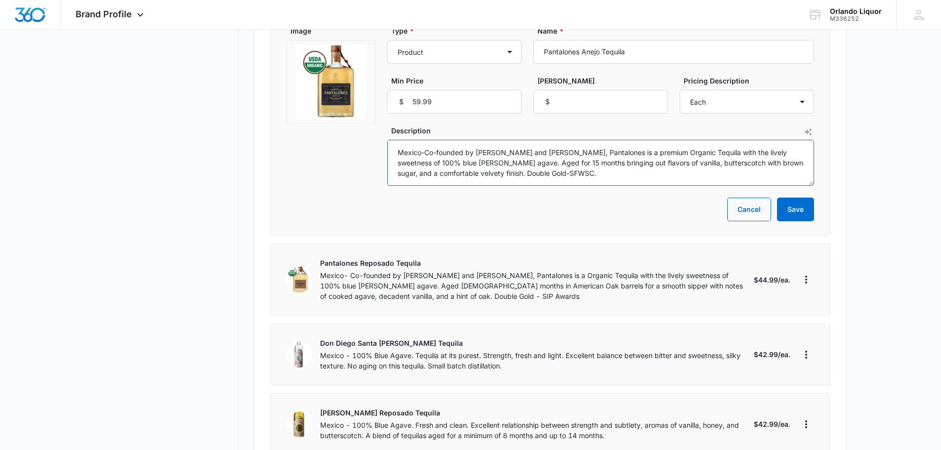
scroll to position [3604, 0]
click at [807, 273] on icon "More" at bounding box center [806, 279] width 12 height 12
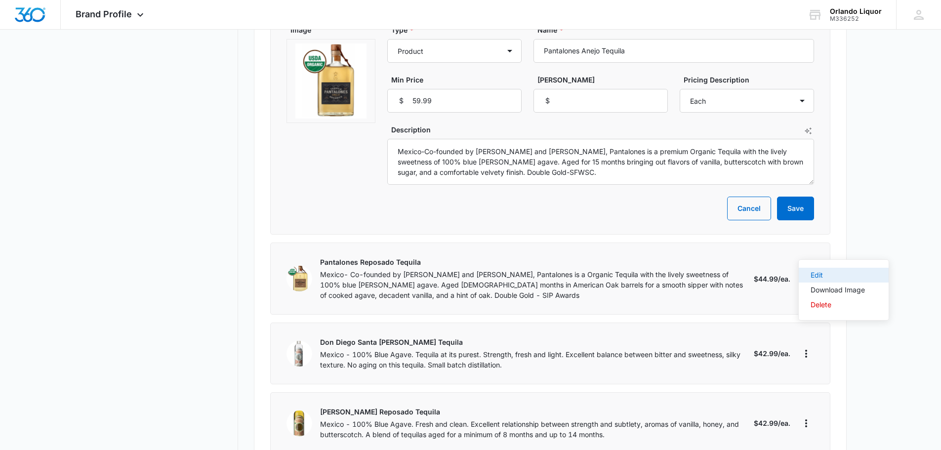
click at [826, 276] on div "Edit" at bounding box center [837, 275] width 54 height 7
select select "each"
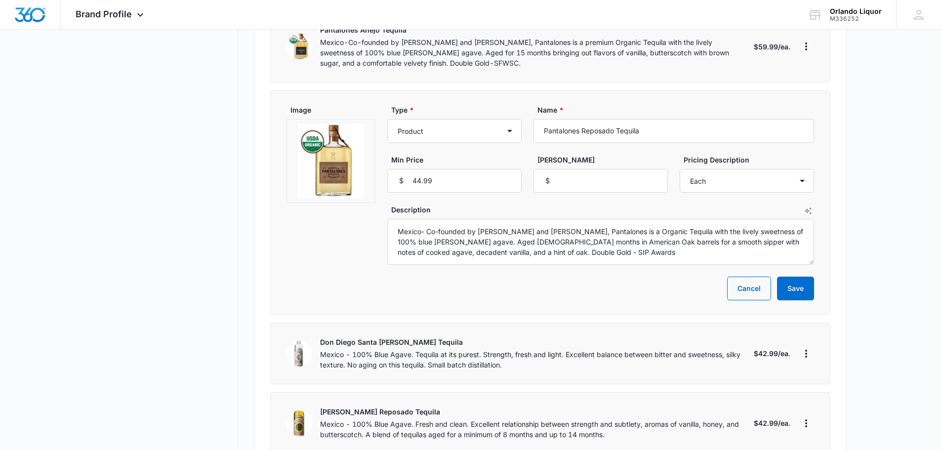
scroll to position [3506, 0]
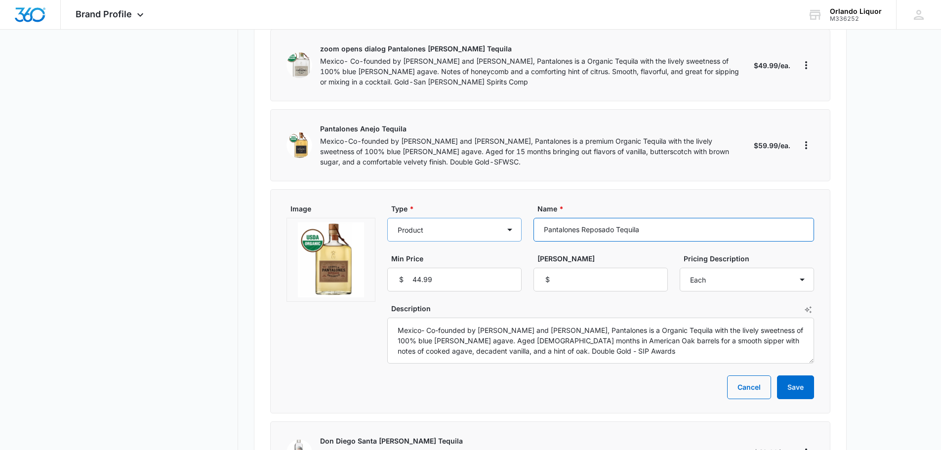
drag, startPoint x: 648, startPoint y: 201, endPoint x: 562, endPoint y: 205, distance: 86.0
click at [514, 205] on div "Type * Product Product category Service Service category Name * Pantalones Repo…" at bounding box center [600, 247] width 427 height 88
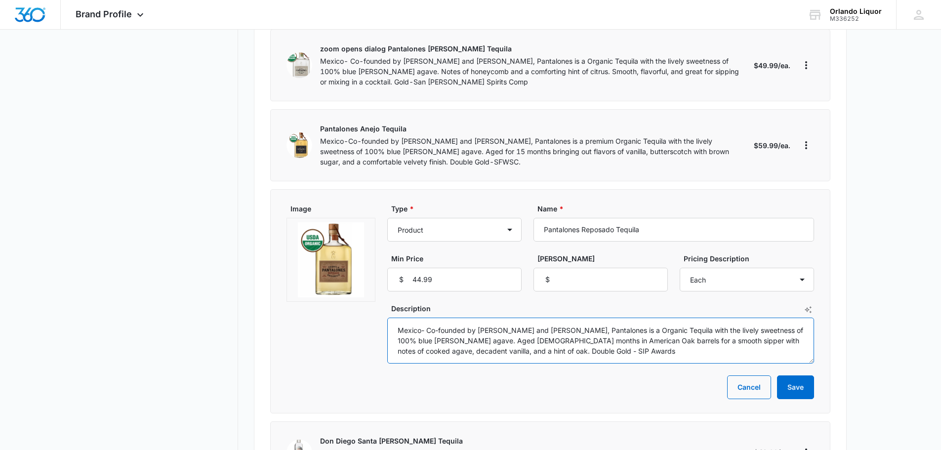
drag, startPoint x: 579, startPoint y: 321, endPoint x: 408, endPoint y: 300, distance: 172.1
click at [407, 317] on textarea "Mexico- Co-founded by [PERSON_NAME] and [PERSON_NAME], Pantalones is a Organic …" at bounding box center [600, 340] width 427 height 46
drag, startPoint x: 417, startPoint y: 304, endPoint x: 617, endPoint y: 315, distance: 200.8
click at [617, 317] on textarea "Mexico- Co-founded by [PERSON_NAME] and [PERSON_NAME], Pantalones is a Organic …" at bounding box center [600, 340] width 427 height 46
drag, startPoint x: 575, startPoint y: 324, endPoint x: 414, endPoint y: 297, distance: 163.7
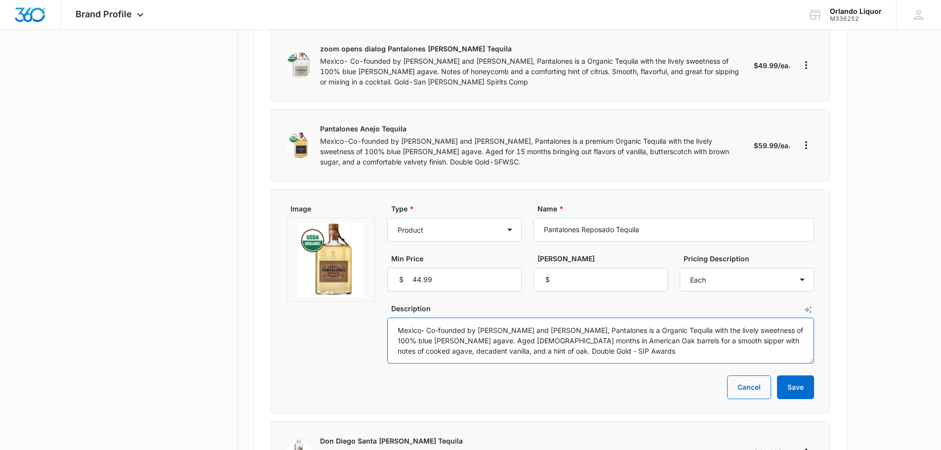
click at [380, 297] on div "Image Type * Product Product category Service Service category Name * Pantalone…" at bounding box center [549, 283] width 527 height 160
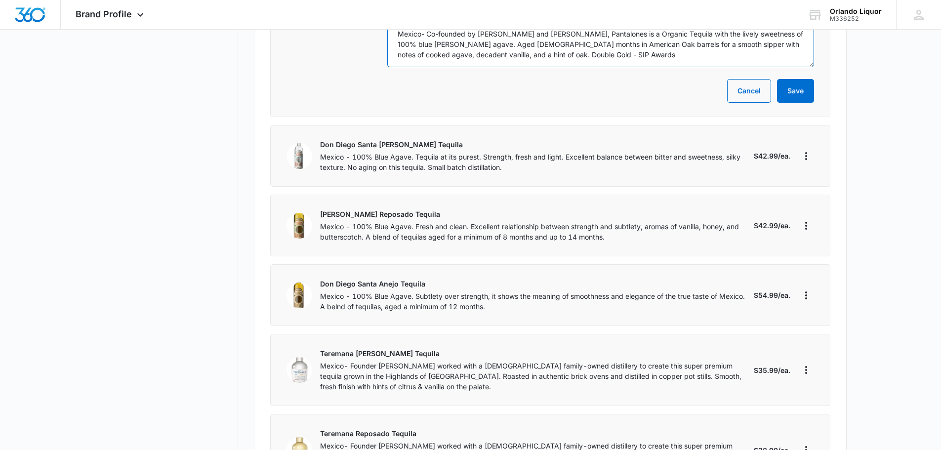
scroll to position [3851, 0]
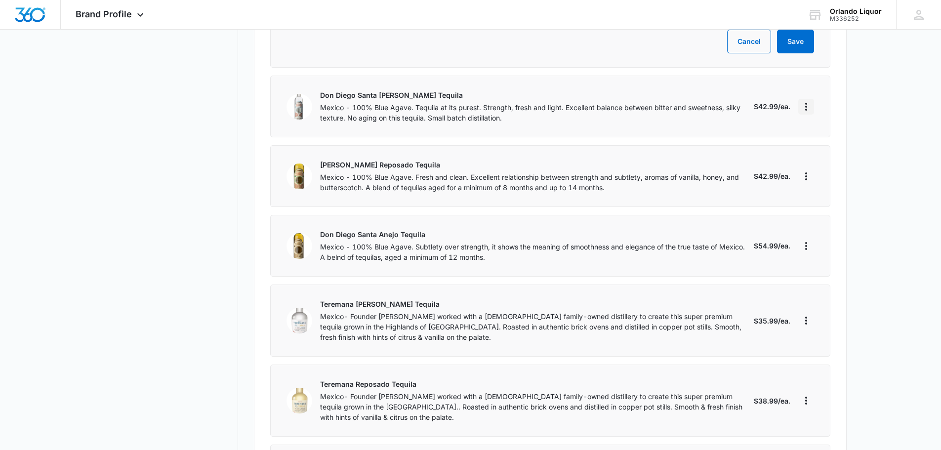
click at [805, 103] on icon "More" at bounding box center [806, 107] width 2 height 8
click at [822, 102] on div "Edit" at bounding box center [837, 103] width 54 height 7
select select "each"
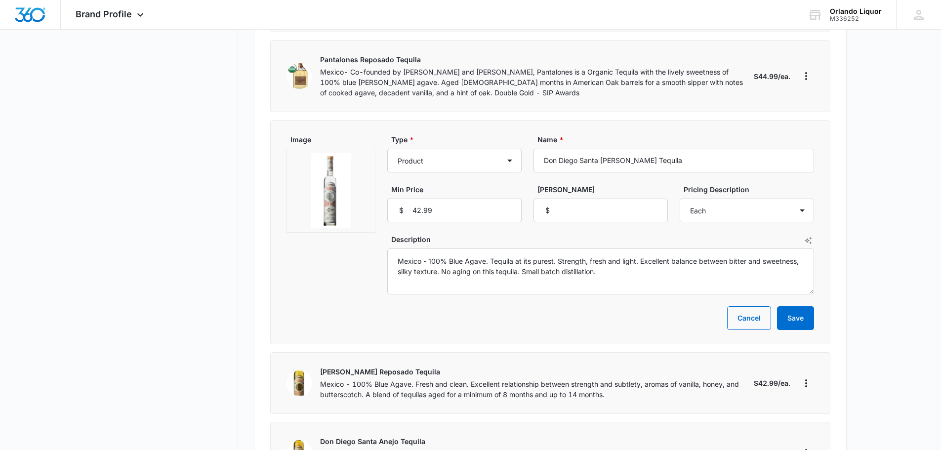
scroll to position [3654, 0]
drag, startPoint x: 653, startPoint y: 129, endPoint x: 563, endPoint y: 126, distance: 89.9
click at [517, 135] on div "Type * Product Product category Service Service category Name * Don Diego Santa…" at bounding box center [600, 179] width 427 height 88
drag, startPoint x: 615, startPoint y: 242, endPoint x: 400, endPoint y: 242, distance: 214.8
click at [372, 235] on div "Image Type * Product Product category Service Service category Name * Don Diego…" at bounding box center [549, 215] width 527 height 160
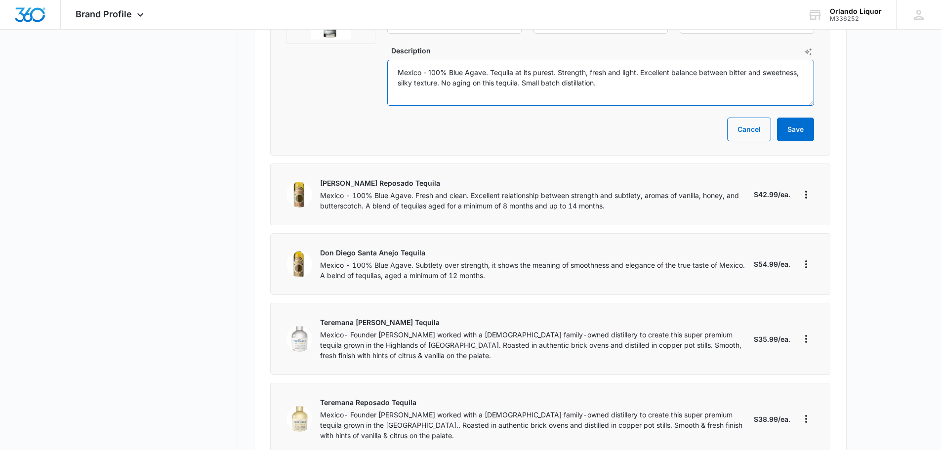
scroll to position [3901, 0]
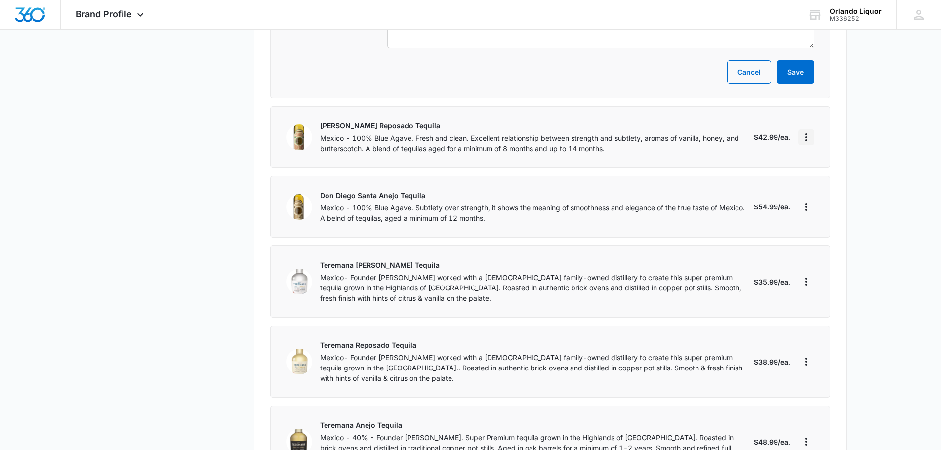
click at [807, 131] on icon "More" at bounding box center [806, 137] width 12 height 12
click at [821, 131] on div "Edit" at bounding box center [837, 133] width 54 height 7
select select "each"
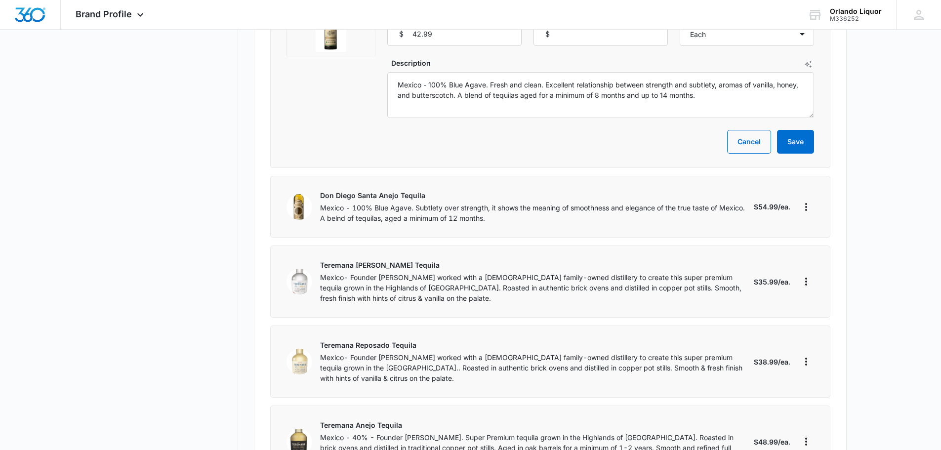
scroll to position [3851, 0]
